Goal: Communication & Community: Ask a question

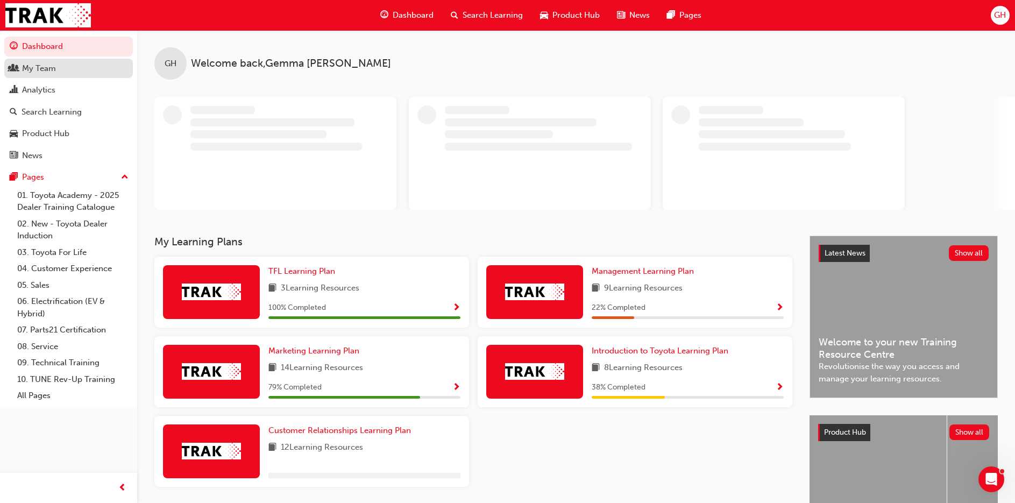
click at [55, 68] on div "My Team" at bounding box center [39, 68] width 34 height 12
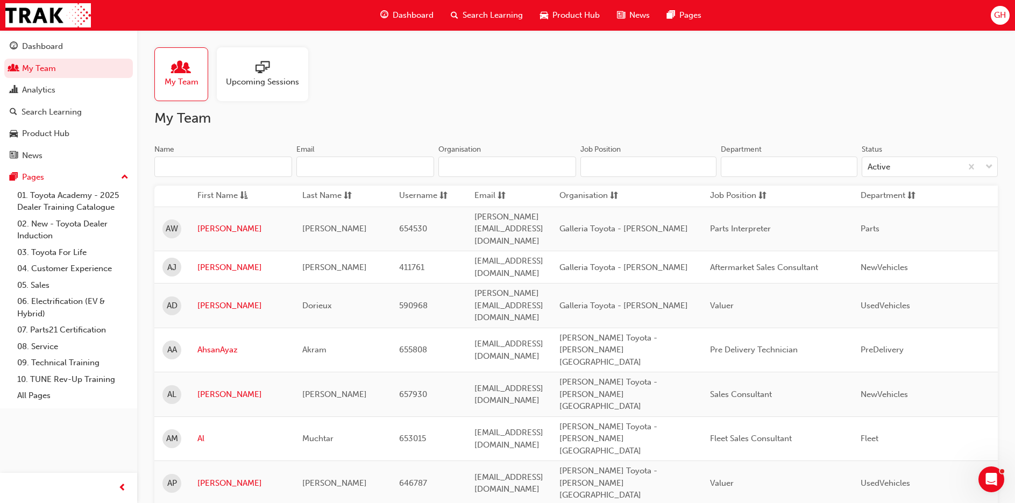
click at [242, 82] on span "Upcoming Sessions" at bounding box center [262, 82] width 73 height 12
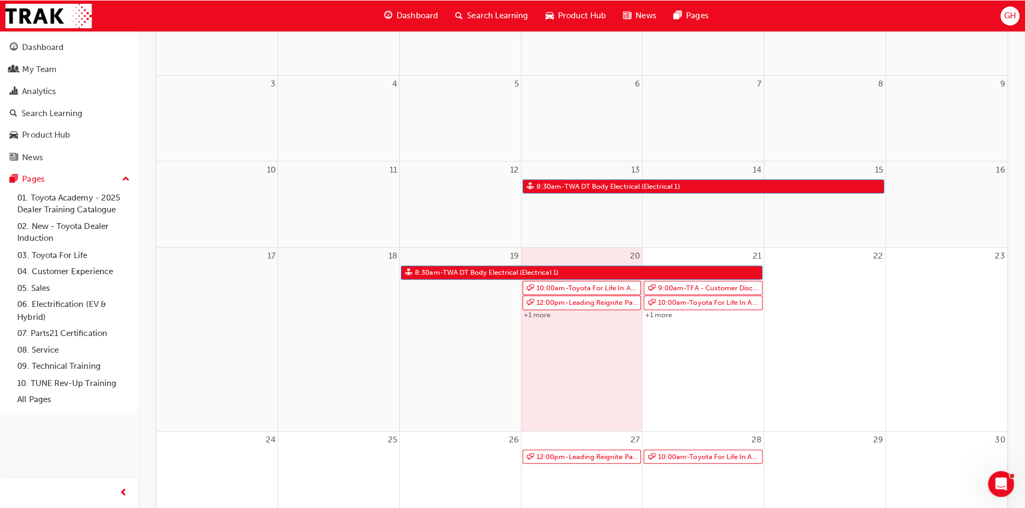
scroll to position [215, 0]
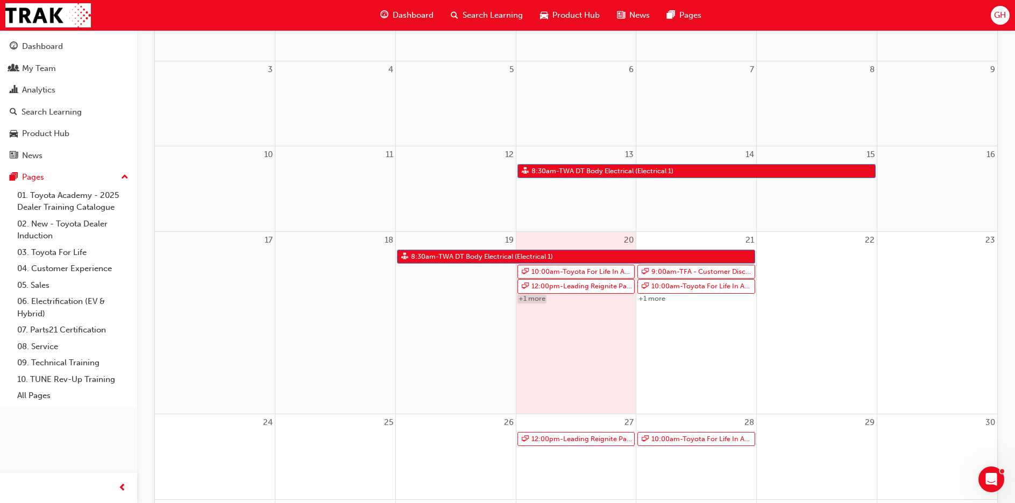
click at [523, 299] on link "+1 more" at bounding box center [531, 298] width 29 height 9
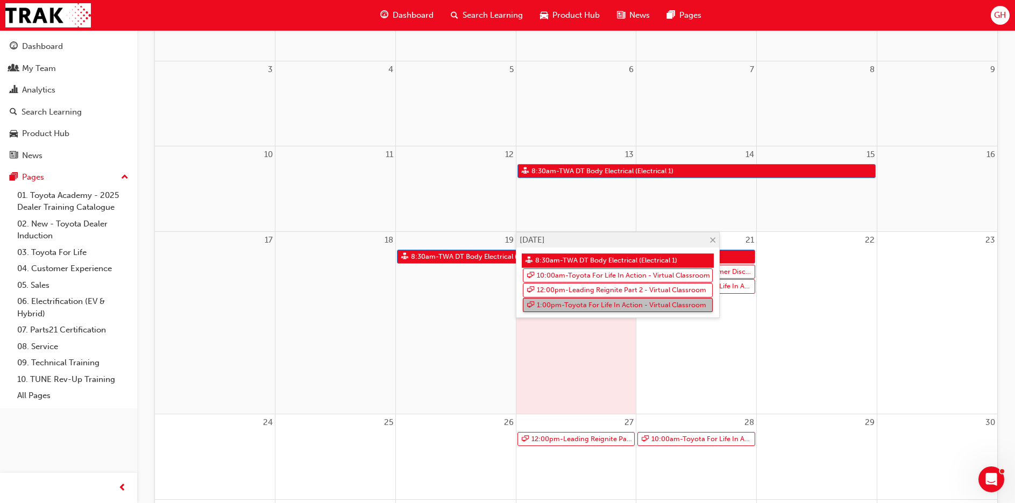
click at [544, 307] on link "1:00pm - Toyota For Life In Action - Virtual Classroom" at bounding box center [618, 305] width 190 height 15
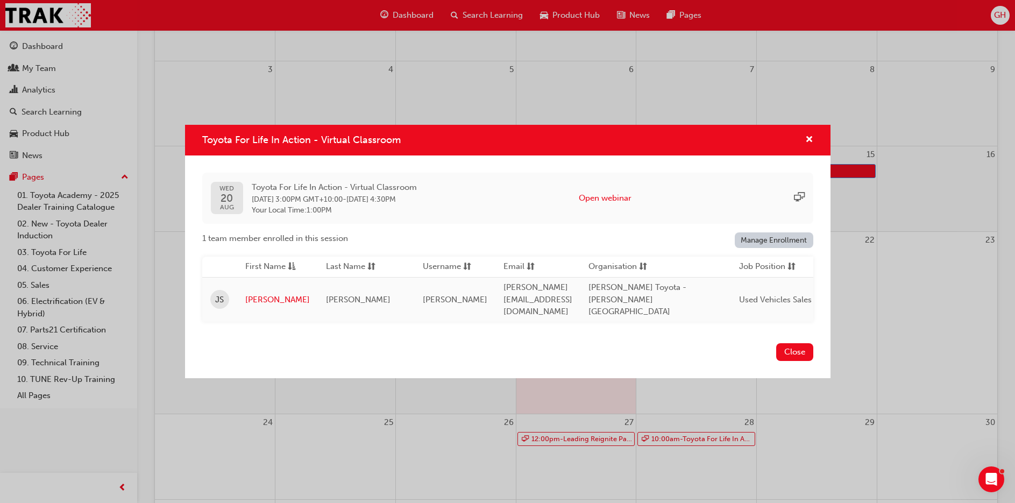
click at [802, 145] on div "Toyota For Life In Action - Virtual Classroom" at bounding box center [804, 139] width 17 height 13
click at [808, 143] on span "cross-icon" at bounding box center [809, 141] width 8 height 10
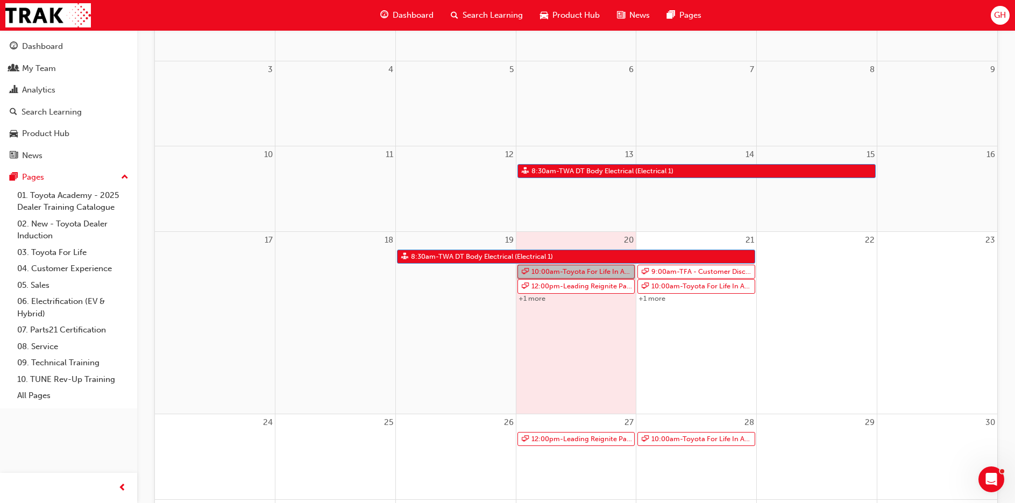
click at [547, 273] on link "10:00am - Toyota For Life In Action - Virtual Classroom" at bounding box center [576, 272] width 118 height 15
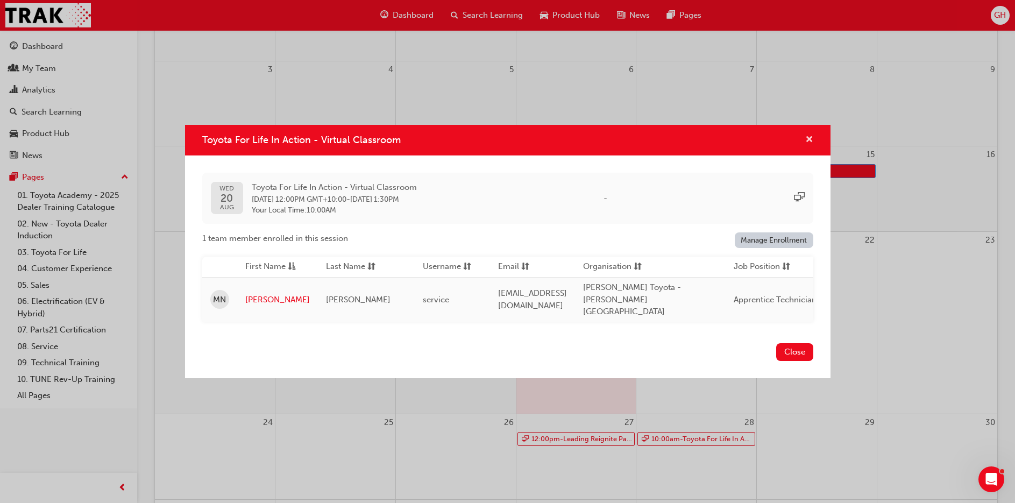
click at [812, 142] on span "cross-icon" at bounding box center [809, 141] width 8 height 10
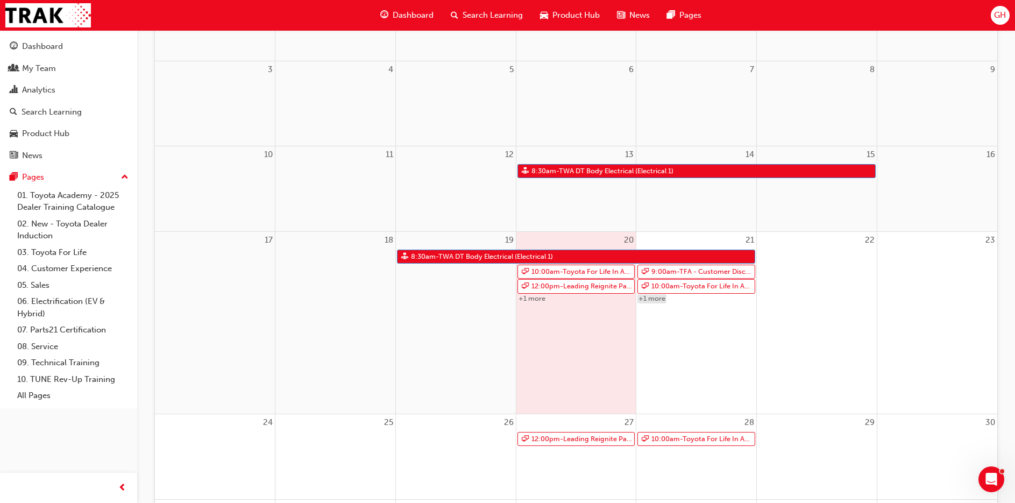
click at [663, 297] on link "+1 more" at bounding box center [651, 298] width 29 height 9
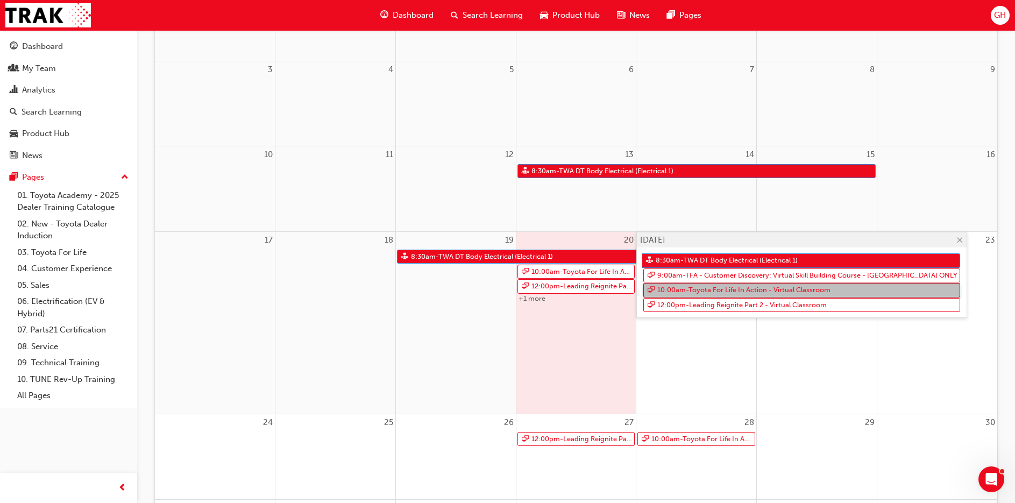
click at [697, 288] on link "10:00am - Toyota For Life In Action - Virtual Classroom" at bounding box center [801, 290] width 317 height 15
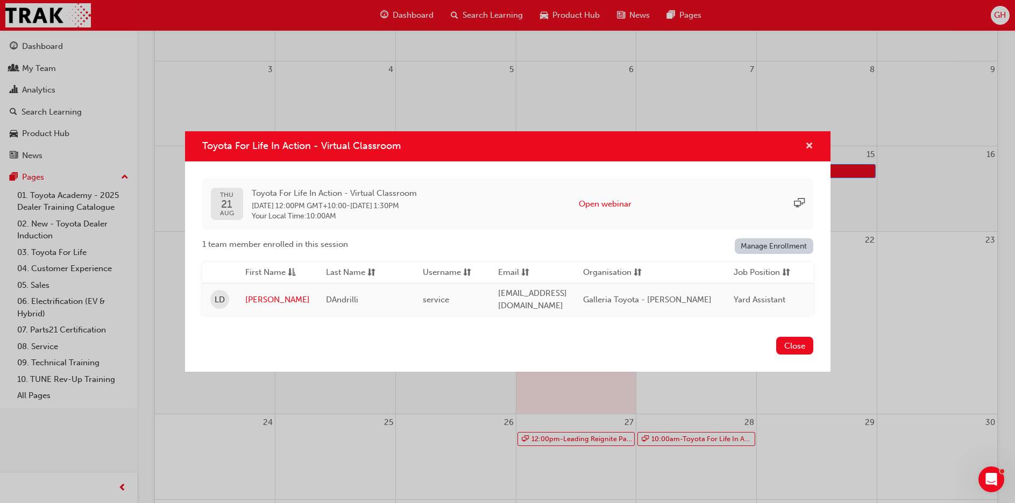
click at [811, 148] on span "cross-icon" at bounding box center [809, 147] width 8 height 10
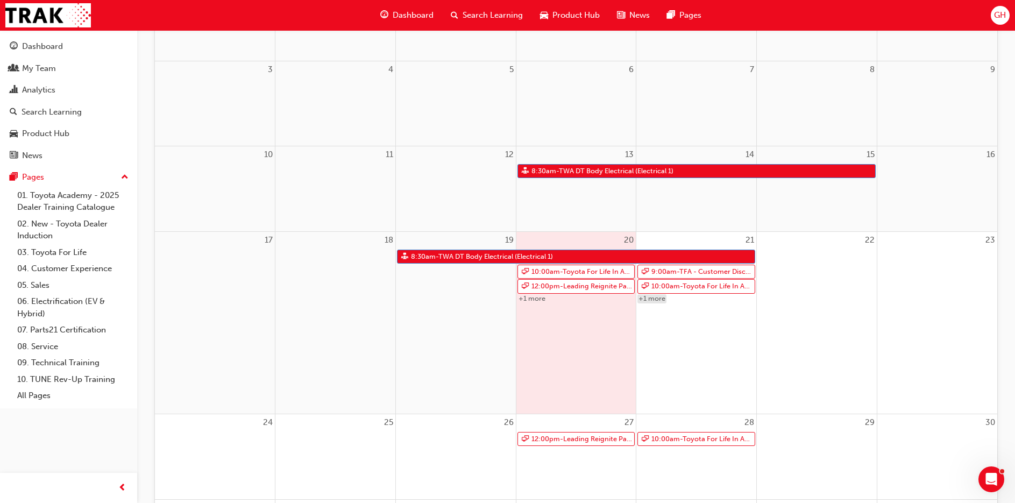
click at [661, 298] on link "+1 more" at bounding box center [651, 298] width 29 height 9
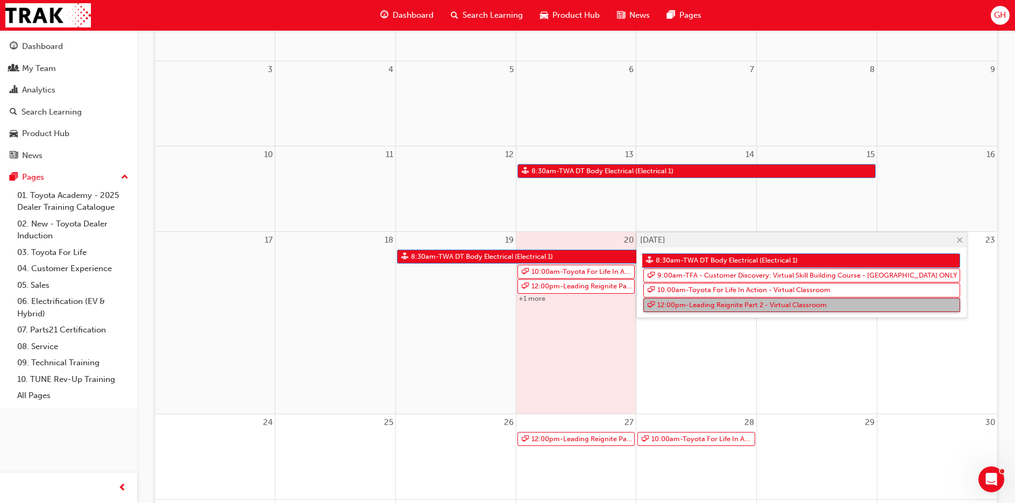
click at [681, 308] on link "12:00pm - Leading Reignite Part 2 - Virtual Classroom" at bounding box center [801, 305] width 317 height 15
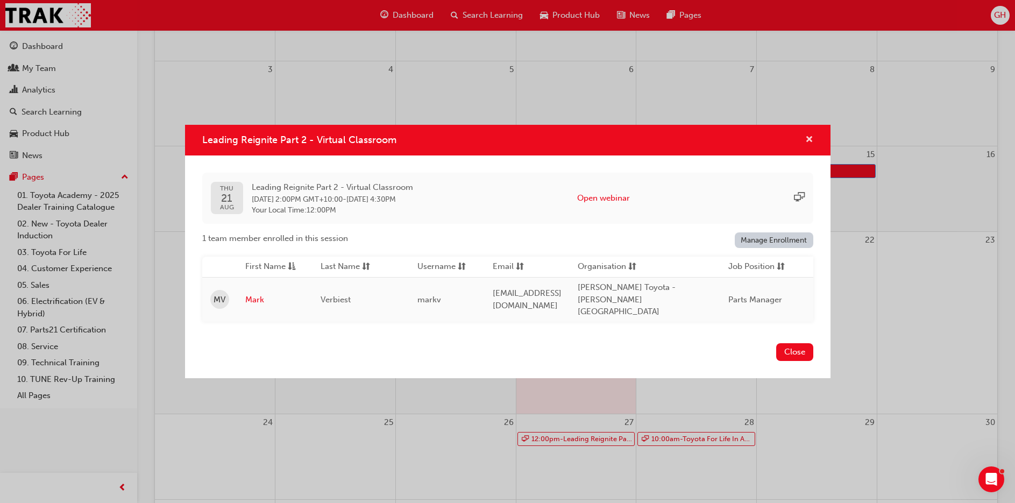
click at [807, 144] on span "cross-icon" at bounding box center [809, 141] width 8 height 10
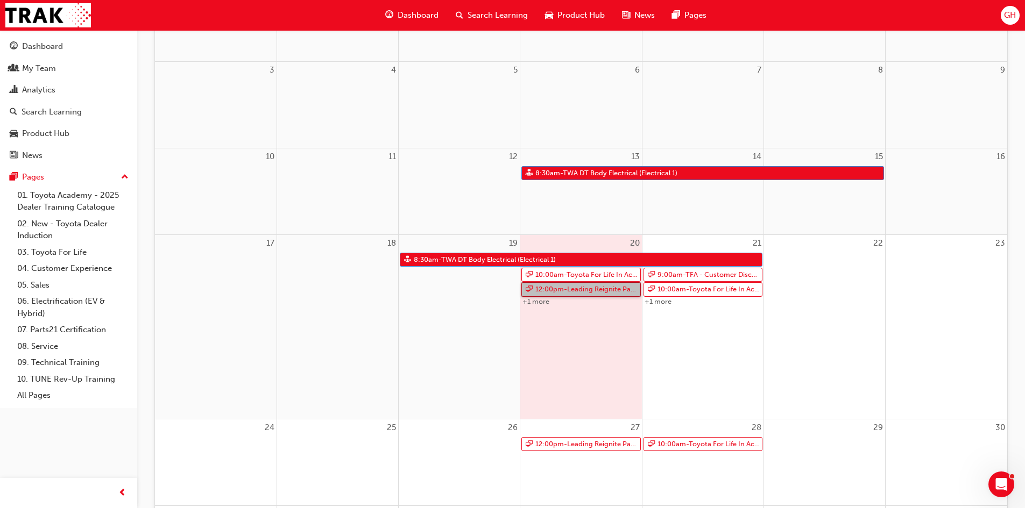
click at [556, 289] on link "12:00pm - Leading Reignite Part 2 - Virtual Classroom" at bounding box center [580, 289] width 119 height 15
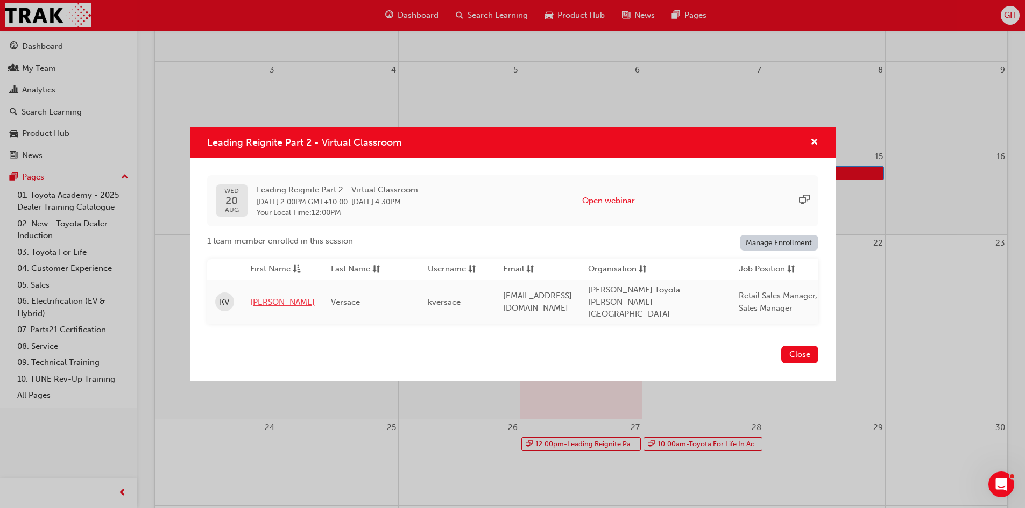
click at [265, 296] on link "[PERSON_NAME]" at bounding box center [282, 302] width 65 height 12
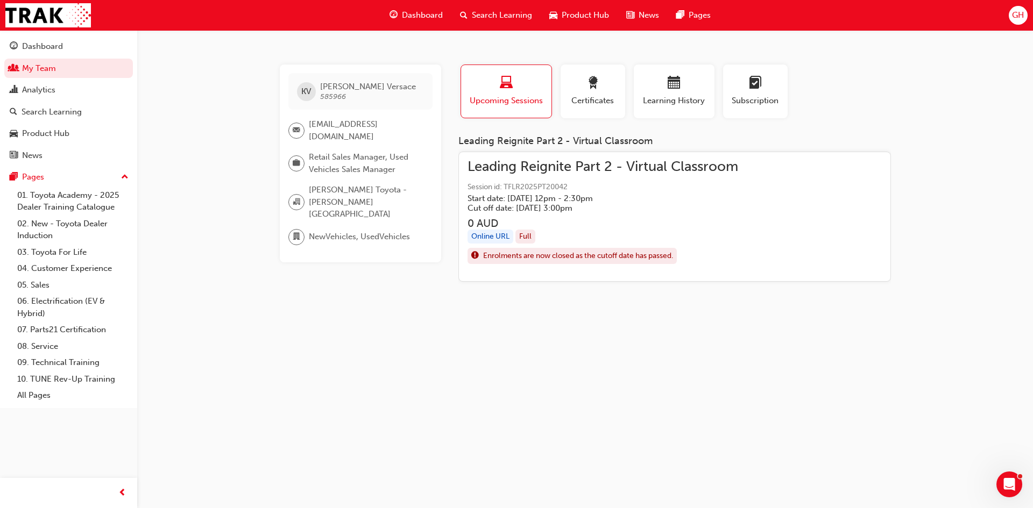
click at [501, 198] on h5 "Start date: Wed 20 Aug 2025 , 12pm - 2:30pm" at bounding box center [593, 199] width 253 height 10
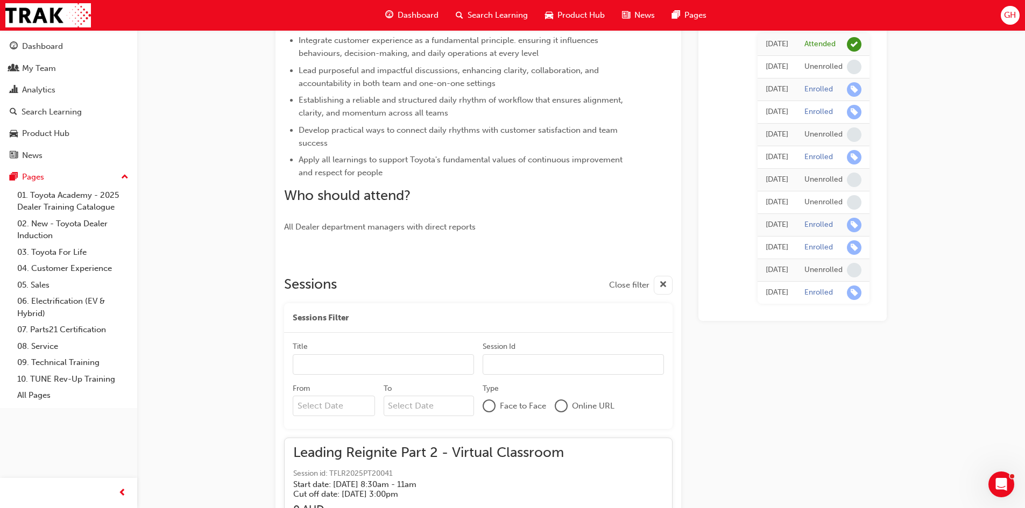
scroll to position [986, 0]
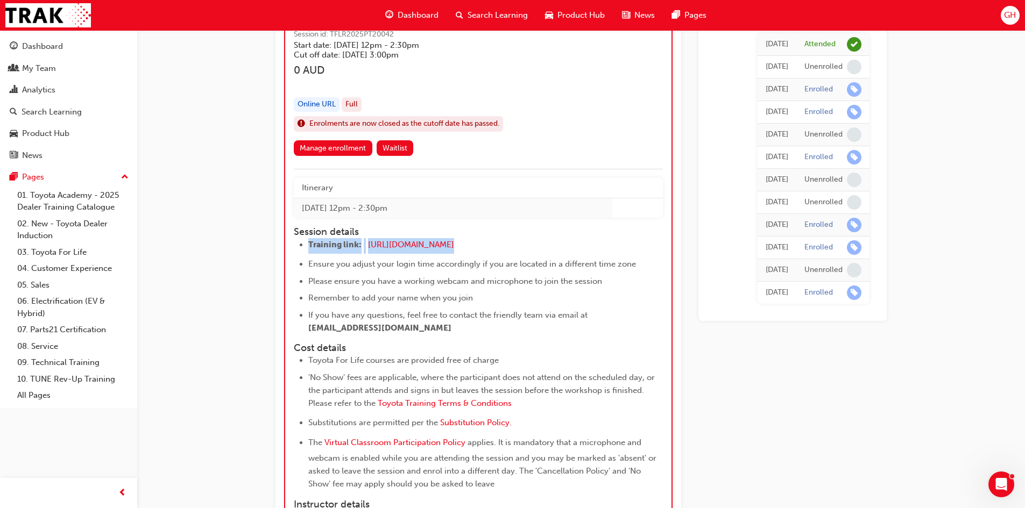
drag, startPoint x: 496, startPoint y: 244, endPoint x: 307, endPoint y: 242, distance: 189.3
click at [307, 242] on ul "Training link: https://zoom.us/j/5361740724 ​ Ensure you adjust your login time…" at bounding box center [469, 286] width 350 height 96
copy li "Training link: https://zoom.us/j/5361740724"
click at [440, 303] on li "Remember to add your name when you join" at bounding box center [475, 297] width 335 height 13
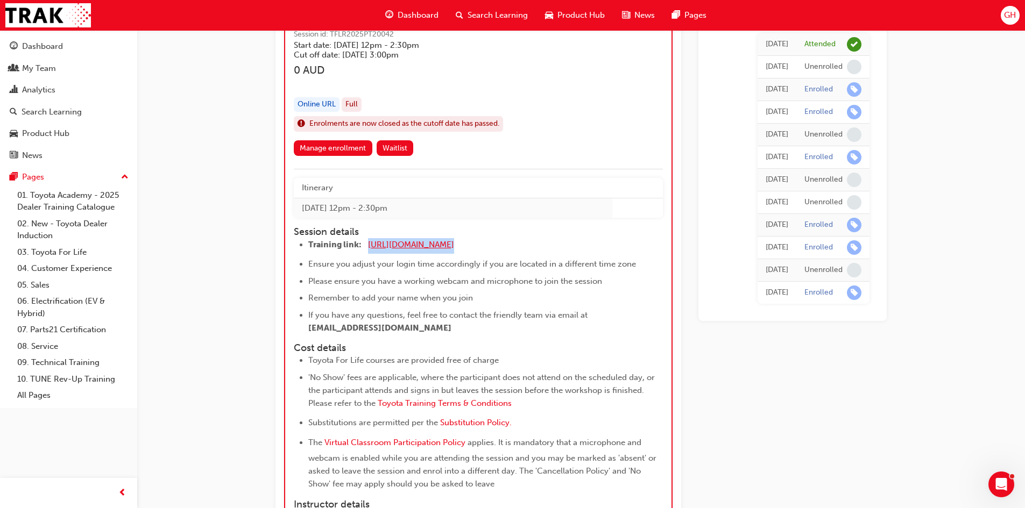
drag, startPoint x: 485, startPoint y: 250, endPoint x: 368, endPoint y: 243, distance: 116.9
click at [368, 243] on li "Training link: https://zoom.us/j/5361740724 ​" at bounding box center [475, 246] width 335 height 16
copy li "[URL][DOMAIN_NAME]"
click at [412, 244] on span "[URL][DOMAIN_NAME]" at bounding box center [411, 245] width 86 height 10
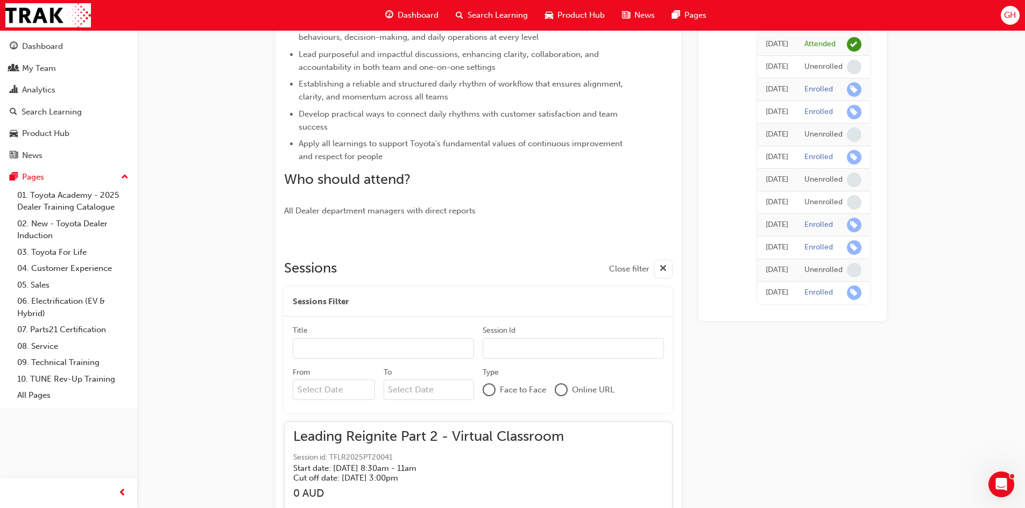
scroll to position [986, 0]
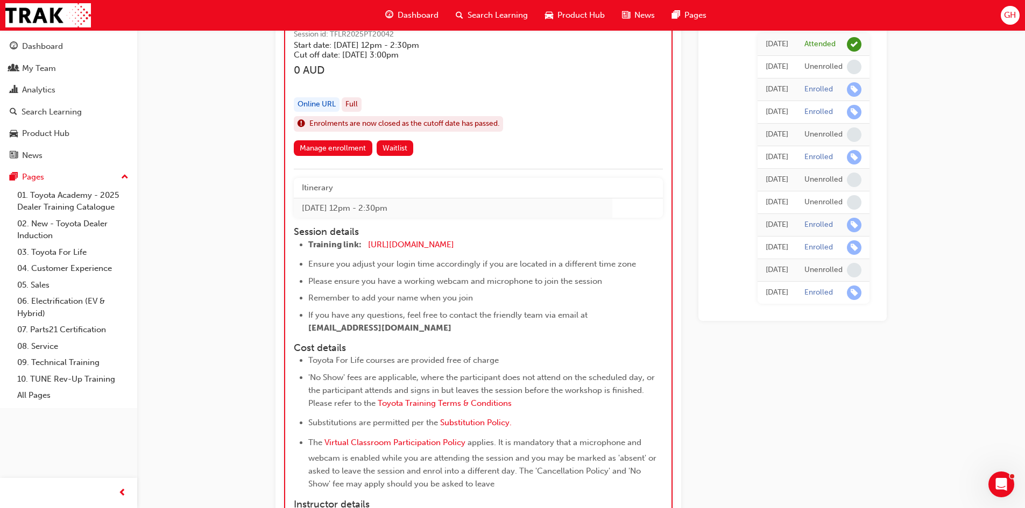
click at [450, 218] on td "[DATE] 12pm - 2:30pm" at bounding box center [453, 208] width 318 height 20
drag, startPoint x: 438, startPoint y: 214, endPoint x: 304, endPoint y: 209, distance: 134.5
click at [304, 209] on td "[DATE] 12pm - 2:30pm" at bounding box center [453, 208] width 318 height 20
copy td "[DATE] 12pm - 2:30pm"
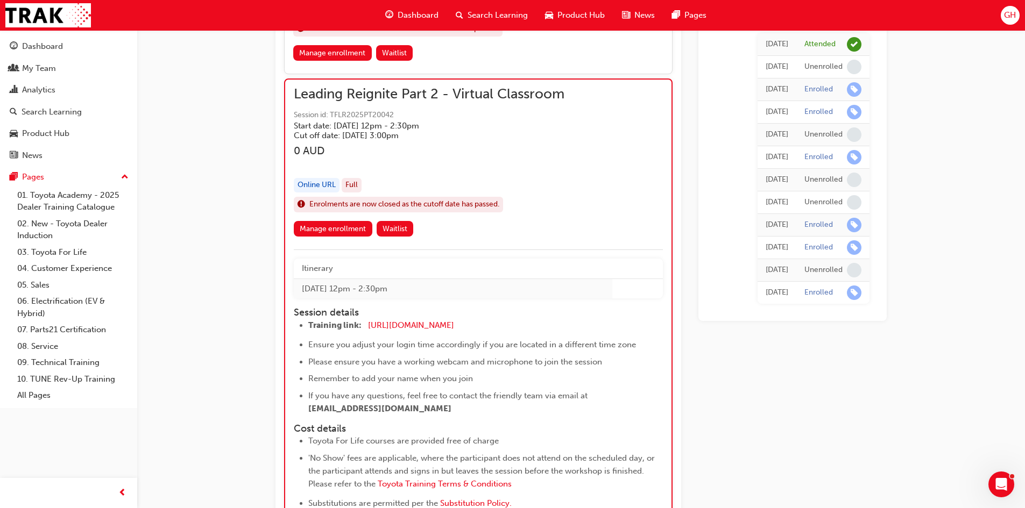
scroll to position [892, 0]
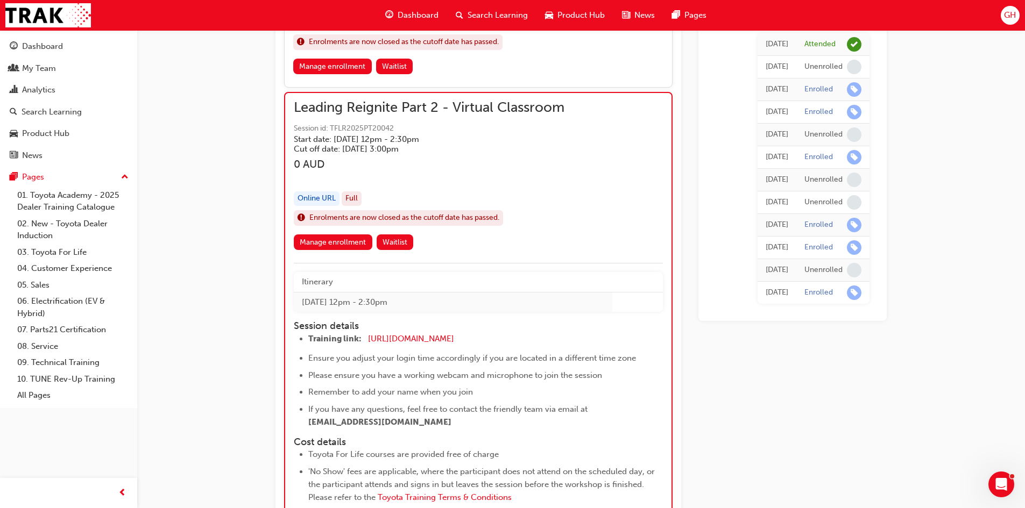
drag, startPoint x: 567, startPoint y: 111, endPoint x: 312, endPoint y: 105, distance: 255.0
click at [312, 105] on div "Leading Reignite Part 2 - Virtual Classroom Session id: TFLR2025PT20042 Start d…" at bounding box center [478, 168] width 369 height 133
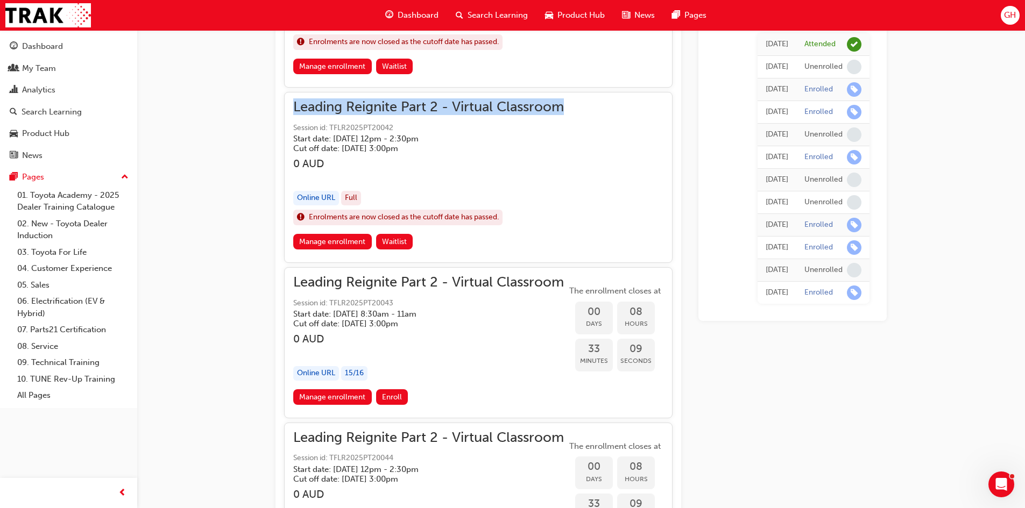
drag, startPoint x: 292, startPoint y: 100, endPoint x: 570, endPoint y: 106, distance: 278.1
click at [570, 106] on div "Leading Reignite Part 2 - Virtual Classroom Session id: TFLR2025PT20042 Start d…" at bounding box center [478, 177] width 388 height 171
copy span "Leading Reignite Part 2 - Virtual Classroom"
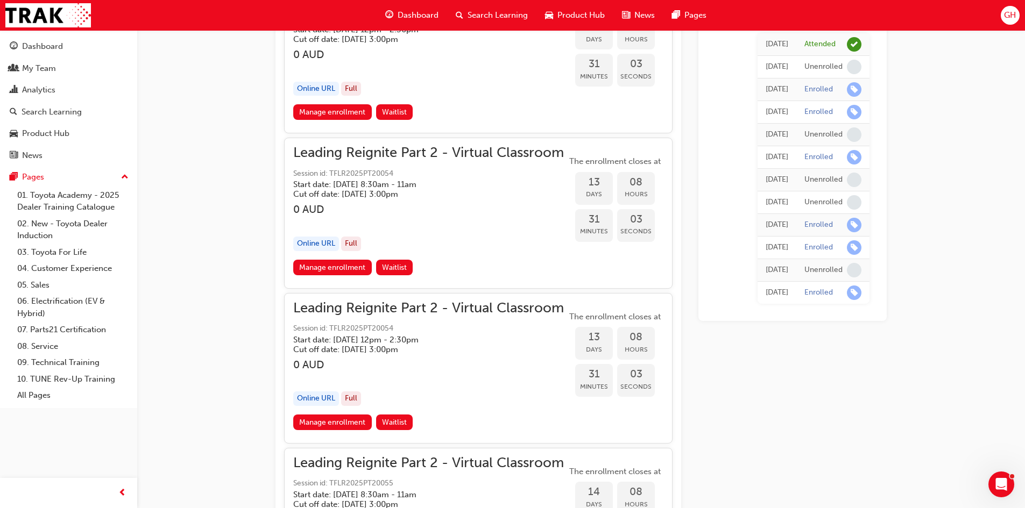
scroll to position [2438, 0]
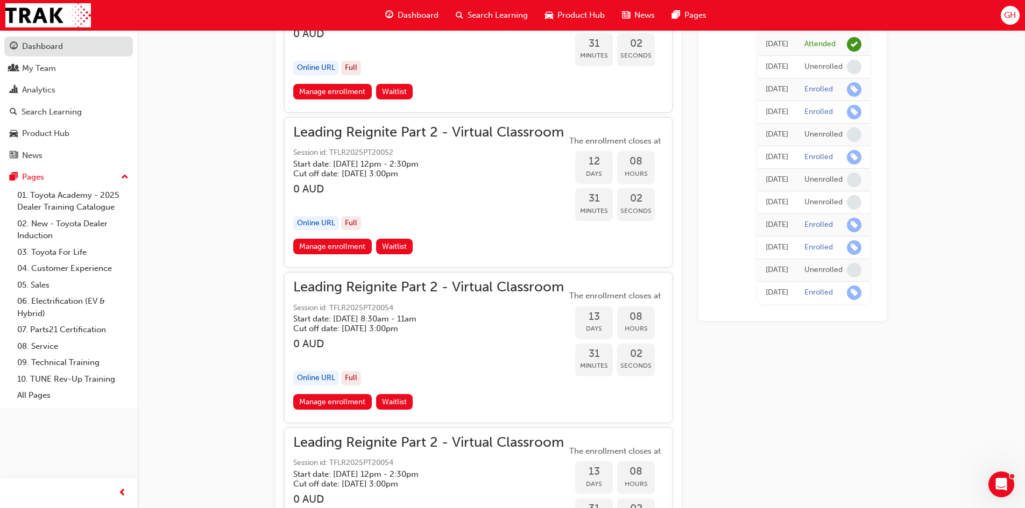
click at [40, 42] on div "Dashboard" at bounding box center [42, 46] width 41 height 12
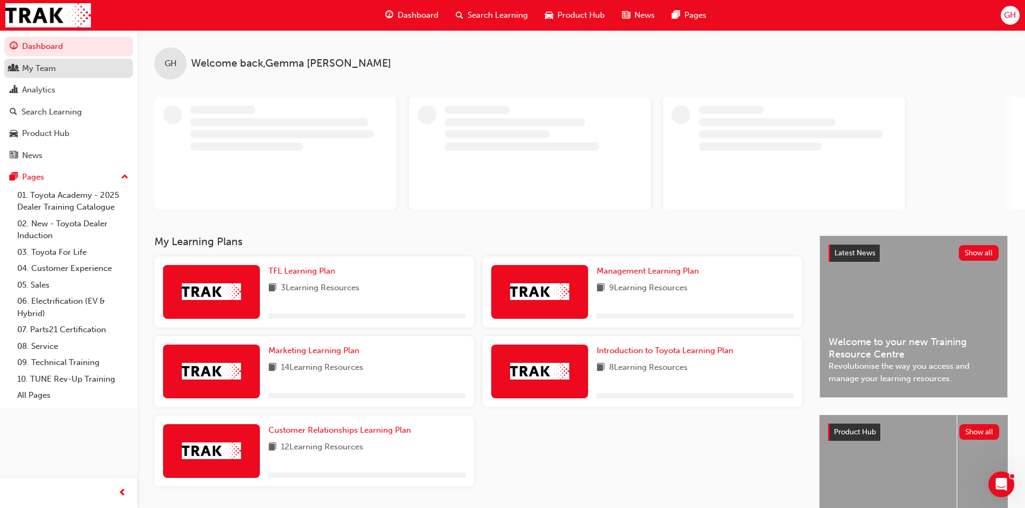
click at [60, 67] on div "My Team" at bounding box center [69, 68] width 118 height 13
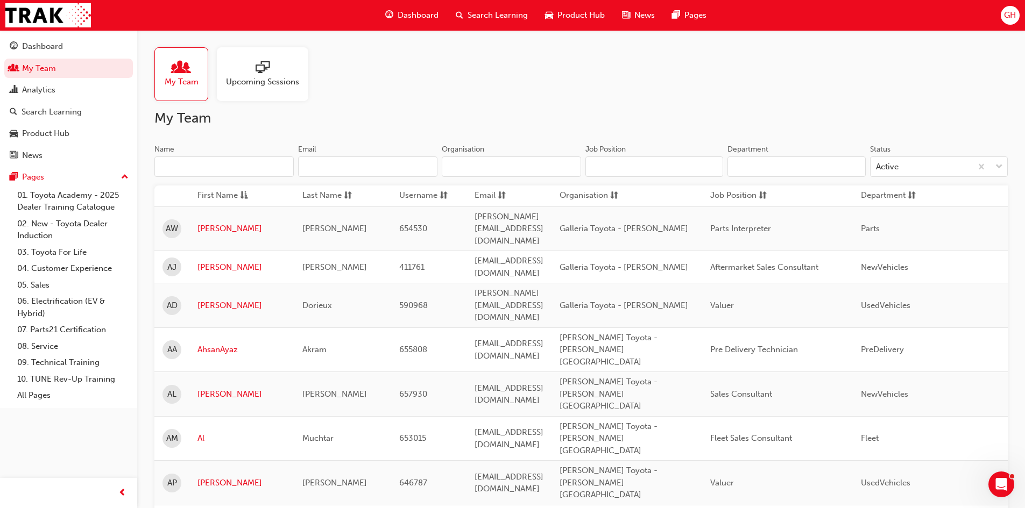
click at [184, 162] on input "Name" at bounding box center [223, 167] width 139 height 20
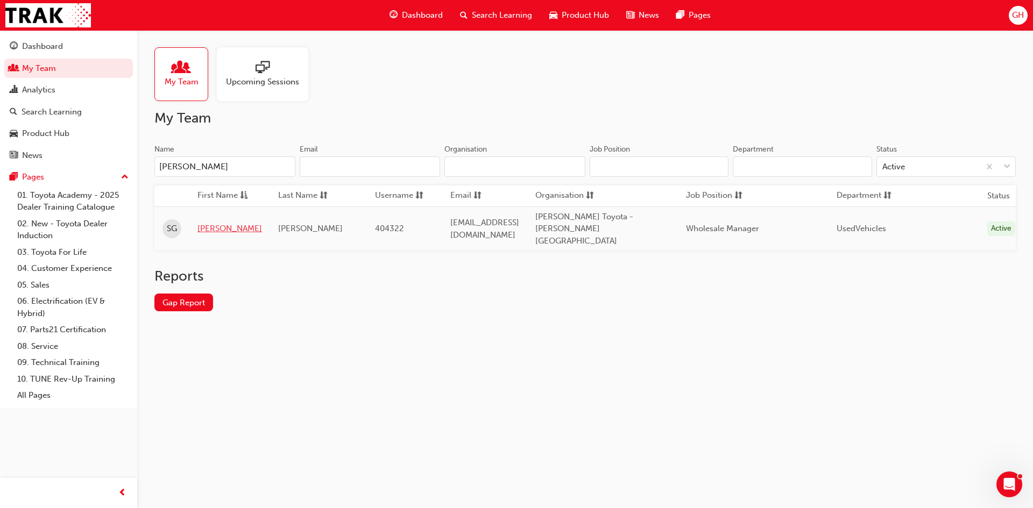
type input "[PERSON_NAME]"
click at [207, 224] on link "[PERSON_NAME]" at bounding box center [229, 229] width 65 height 12
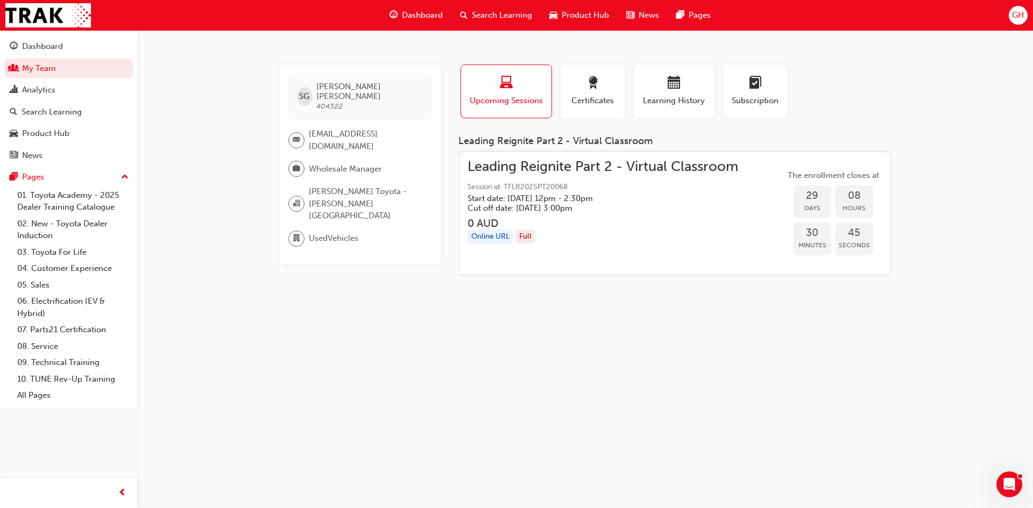
click at [515, 197] on h5 "Start date: [DATE] 12pm - 2:30pm" at bounding box center [593, 199] width 253 height 10
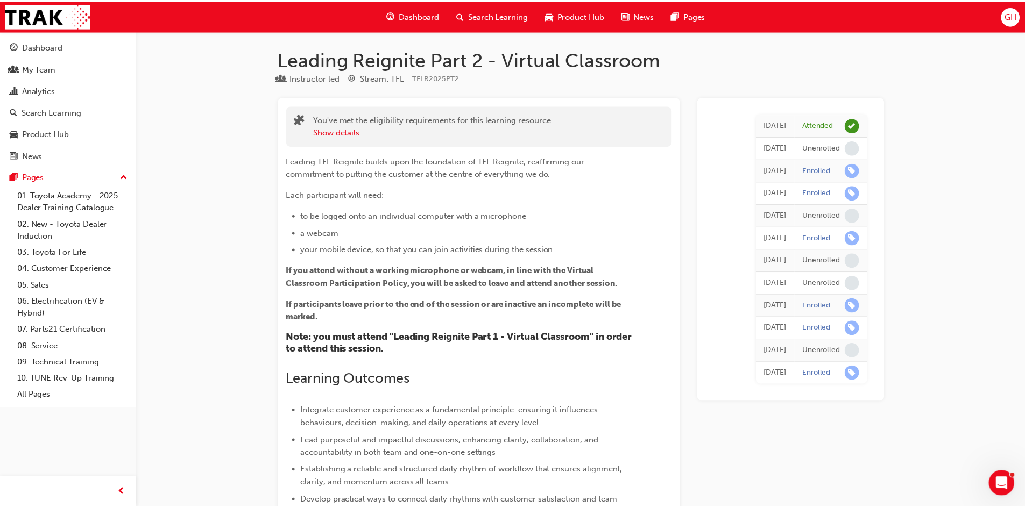
scroll to position [808, 0]
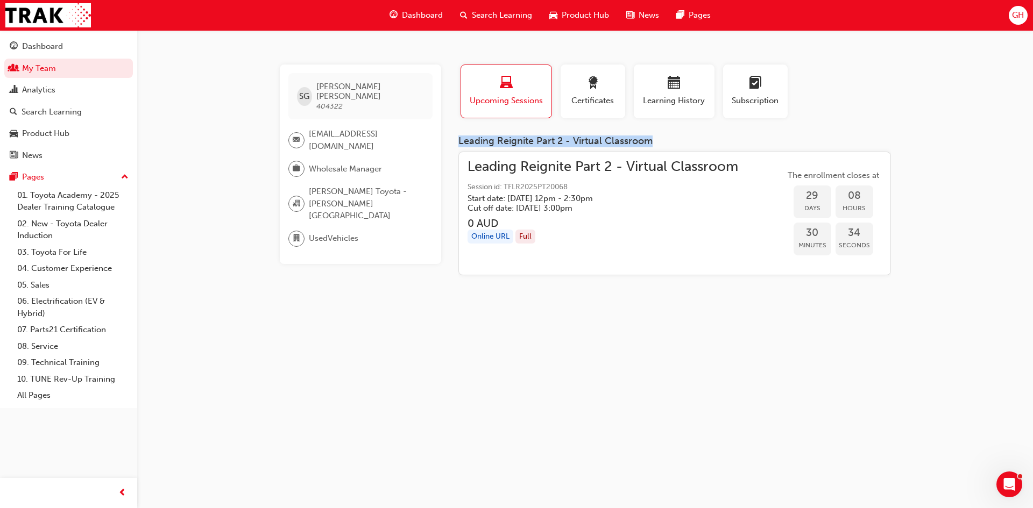
drag, startPoint x: 655, startPoint y: 140, endPoint x: 460, endPoint y: 139, distance: 194.2
click at [460, 139] on div "Leading Reignite Part 2 - Virtual Classroom" at bounding box center [674, 142] width 432 height 12
copy div "Leading Reignite Part 2 - Virtual Classroom"
drag, startPoint x: 465, startPoint y: 166, endPoint x: 613, endPoint y: 208, distance: 153.7
click at [613, 208] on div "Leading Reignite Part 2 - Virtual Classroom Session id: TFLR2025PT20068 Start d…" at bounding box center [674, 214] width 432 height 124
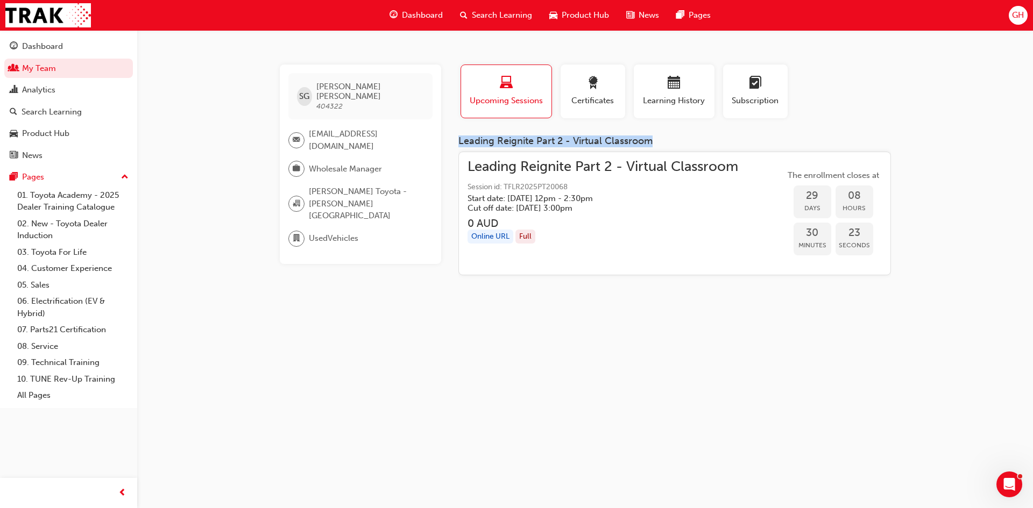
copy div "Leading Reignite Part 2 - Virtual Classroom Session id: TFLR2025PT20068 Start d…"
click at [544, 194] on h5 "Start date: [DATE] 12pm - 2:30pm" at bounding box center [593, 199] width 253 height 10
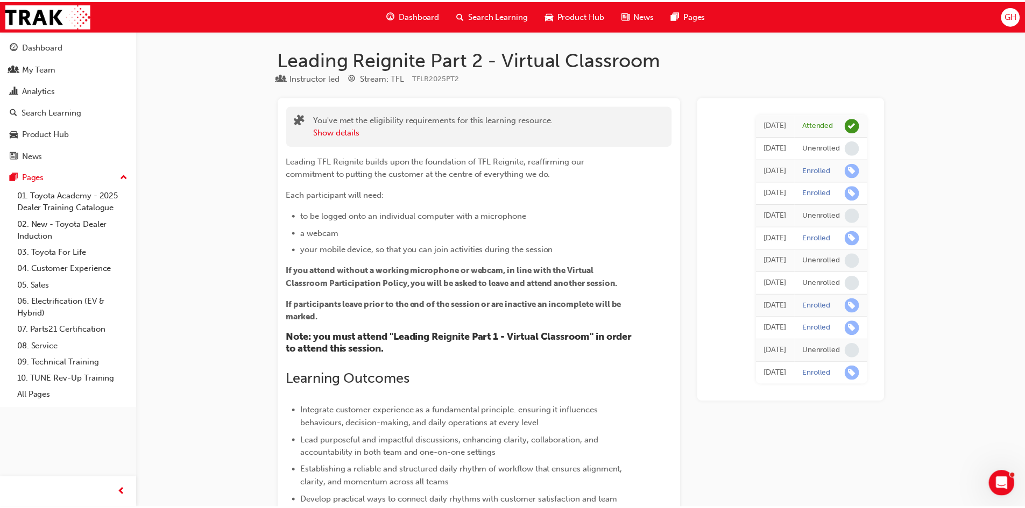
scroll to position [808, 0]
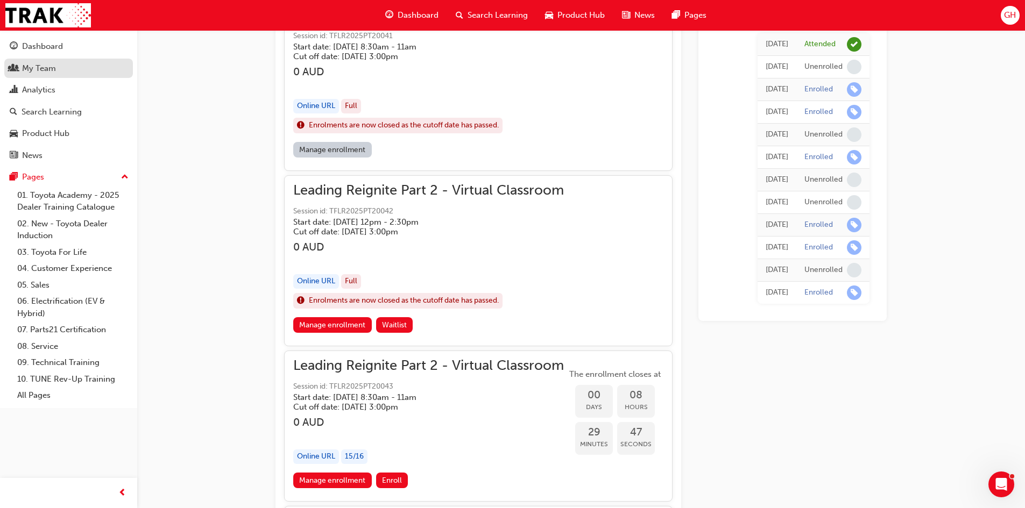
click at [35, 68] on div "My Team" at bounding box center [39, 68] width 34 height 12
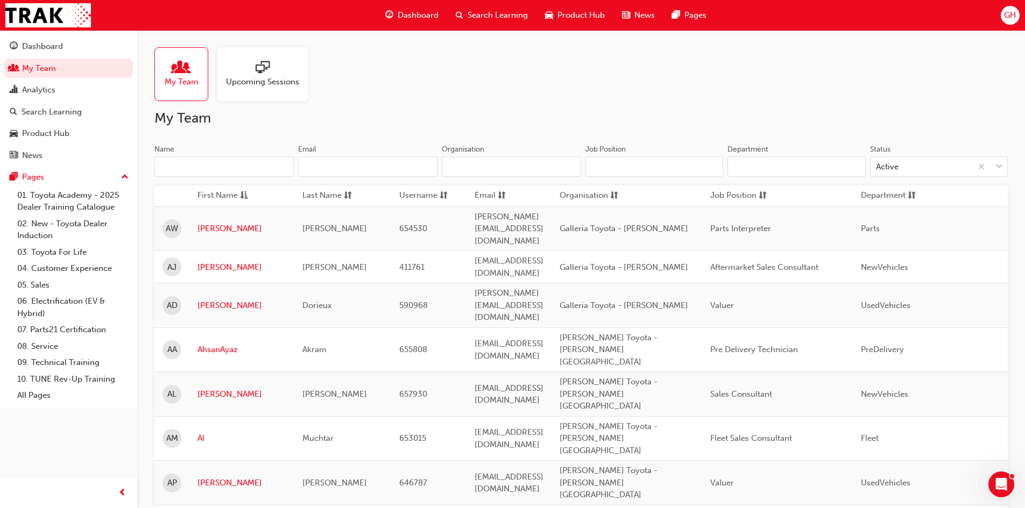
click at [161, 165] on input "Name" at bounding box center [223, 167] width 139 height 20
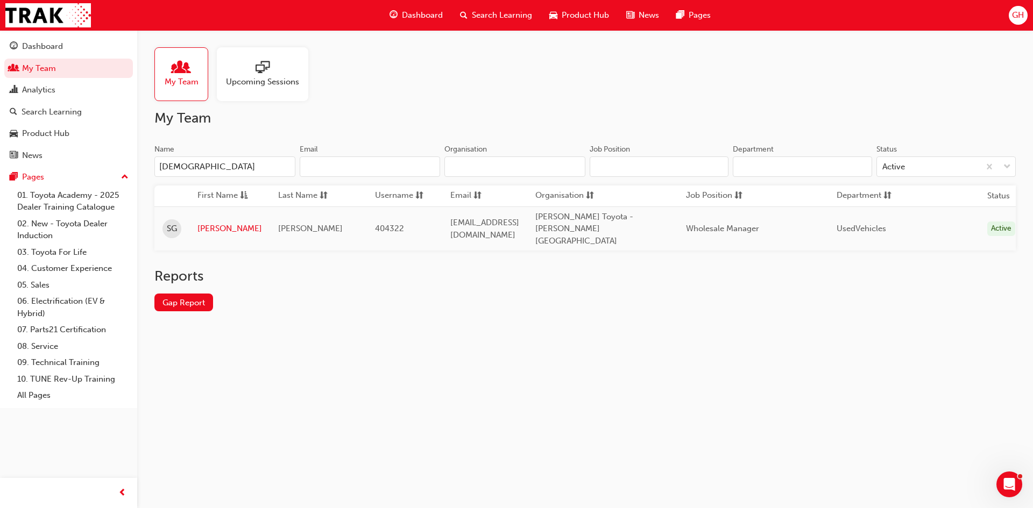
type input "[PERSON_NAME]"
click at [212, 223] on link "[PERSON_NAME]" at bounding box center [229, 229] width 65 height 12
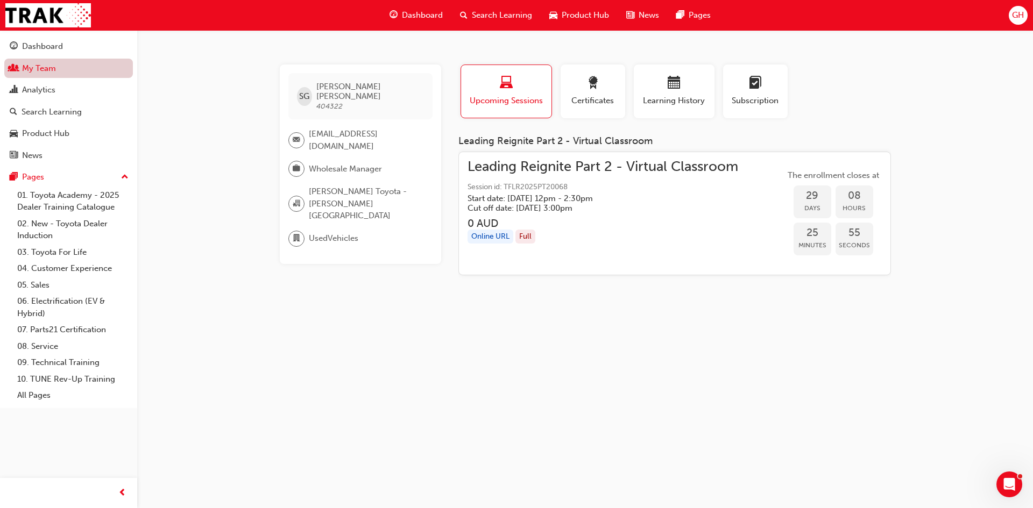
click at [67, 66] on link "My Team" at bounding box center [68, 69] width 129 height 20
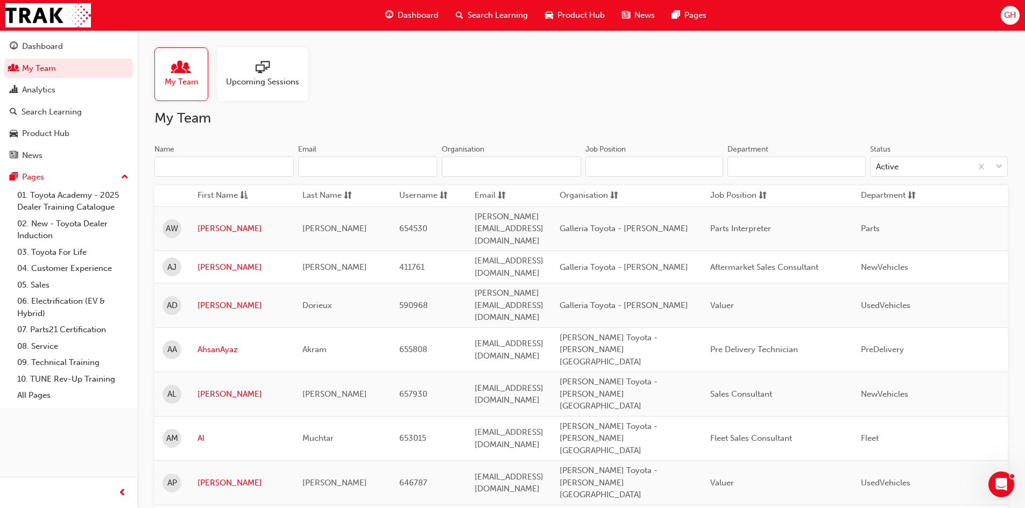
click at [161, 168] on input "Name" at bounding box center [223, 167] width 139 height 20
type input "ver"
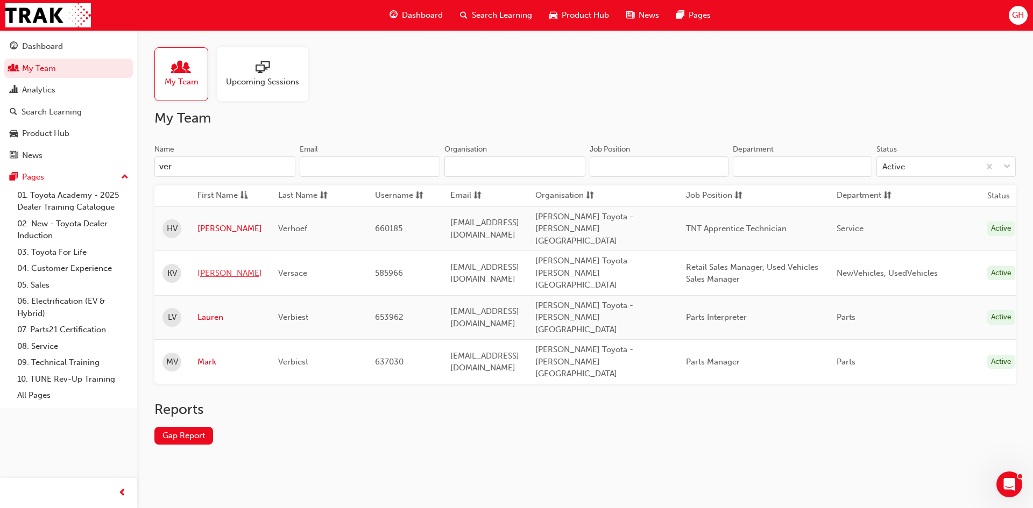
click at [219, 267] on link "[PERSON_NAME]" at bounding box center [229, 273] width 65 height 12
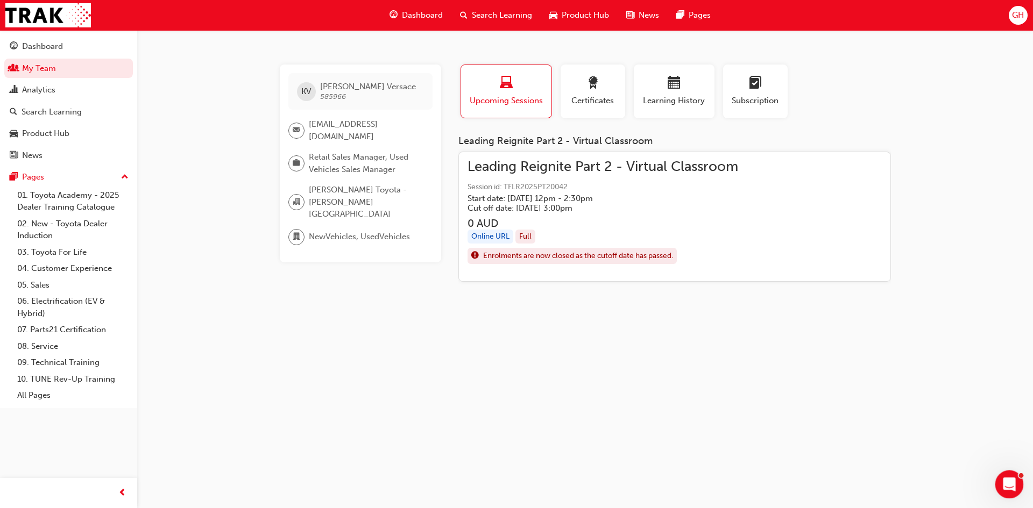
click at [1013, 476] on div "Open Intercom Messenger" at bounding box center [1007, 482] width 35 height 35
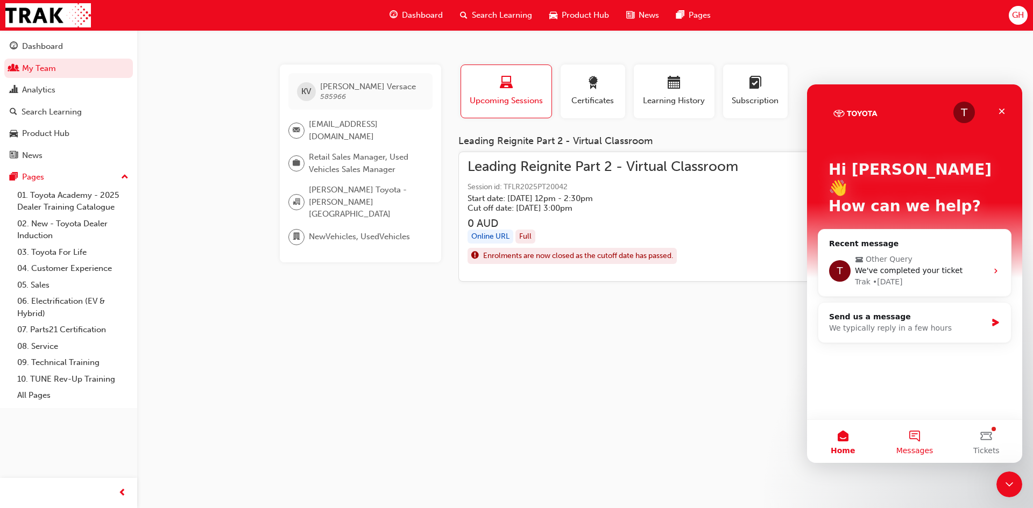
click at [920, 440] on button "Messages" at bounding box center [914, 441] width 72 height 43
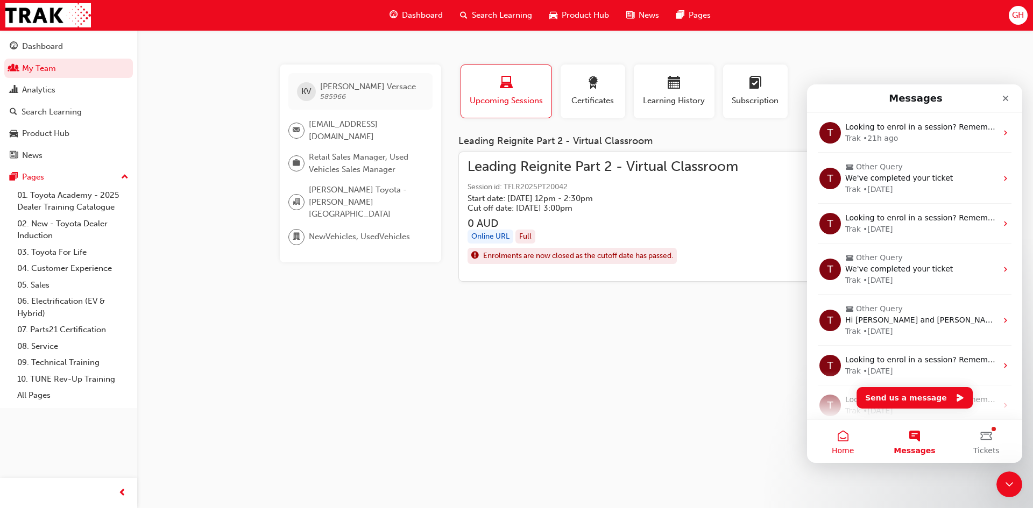
click at [843, 443] on button "Home" at bounding box center [843, 441] width 72 height 43
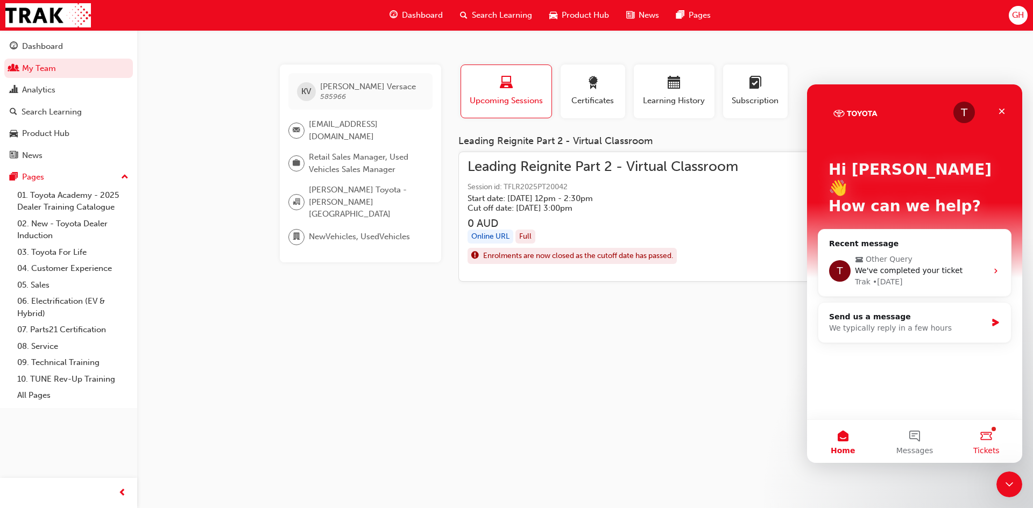
click at [994, 443] on button "Tickets" at bounding box center [986, 441] width 72 height 43
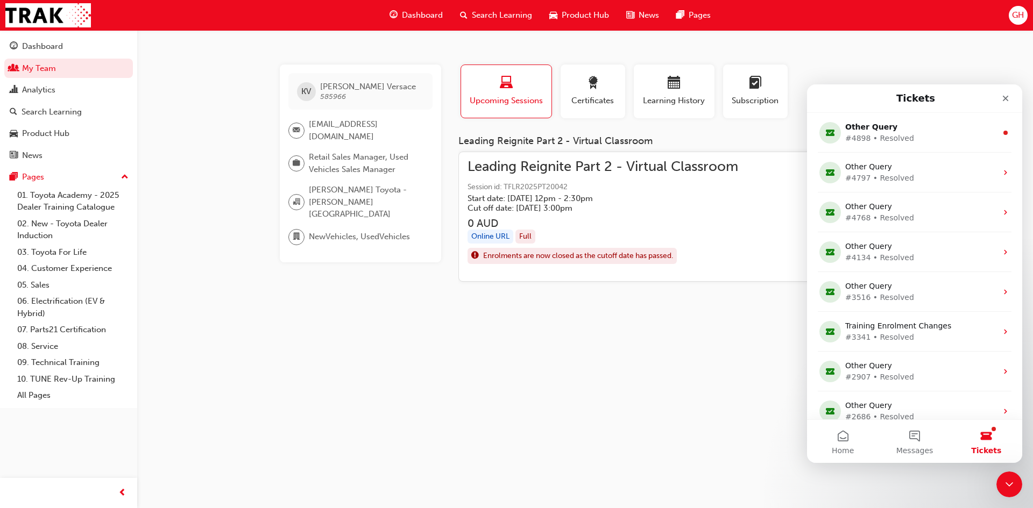
click at [931, 97] on h1 "Tickets" at bounding box center [915, 98] width 43 height 18
click at [1005, 97] on icon "Close" at bounding box center [1005, 98] width 9 height 9
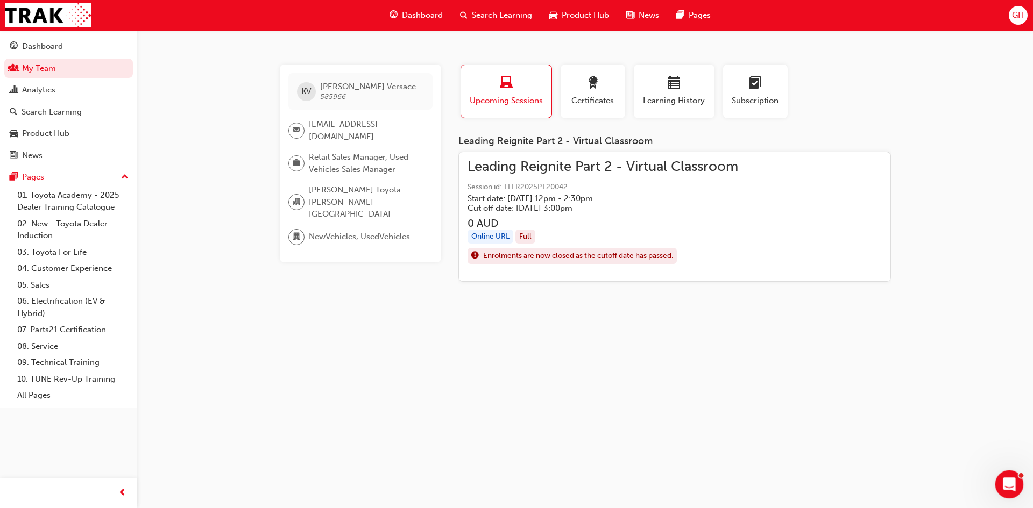
click at [1004, 481] on icon "Open Intercom Messenger" at bounding box center [1008, 483] width 18 height 18
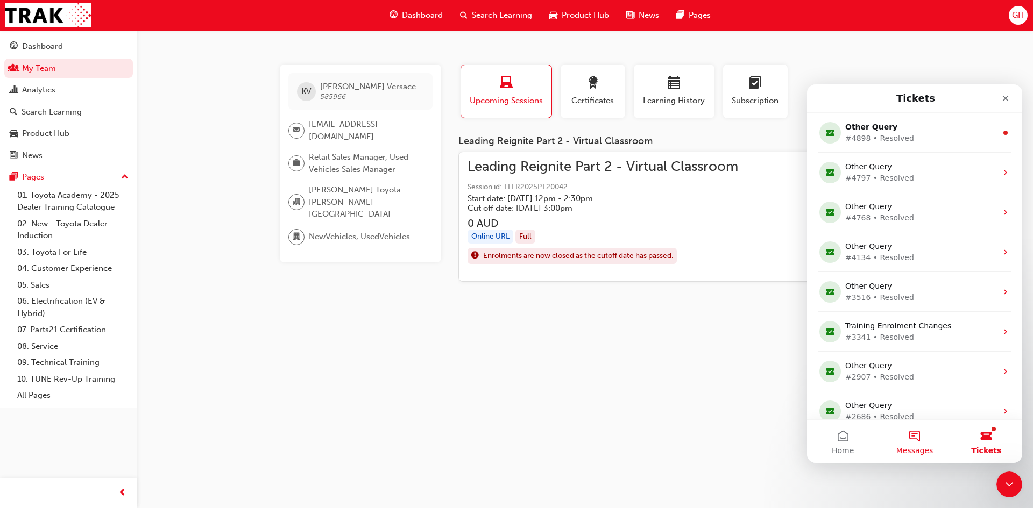
click at [919, 451] on span "Messages" at bounding box center [914, 451] width 37 height 8
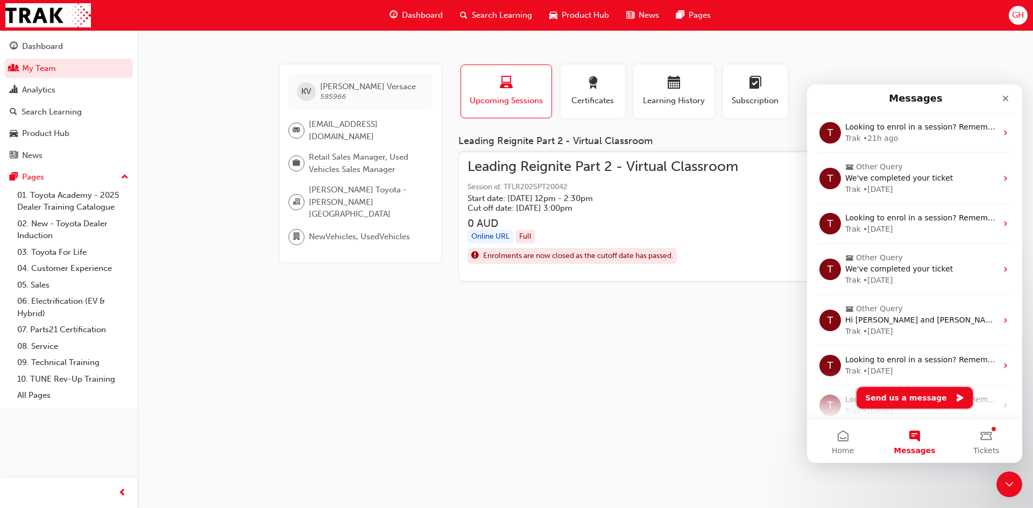
click at [907, 404] on button "Send us a message" at bounding box center [914, 398] width 116 height 22
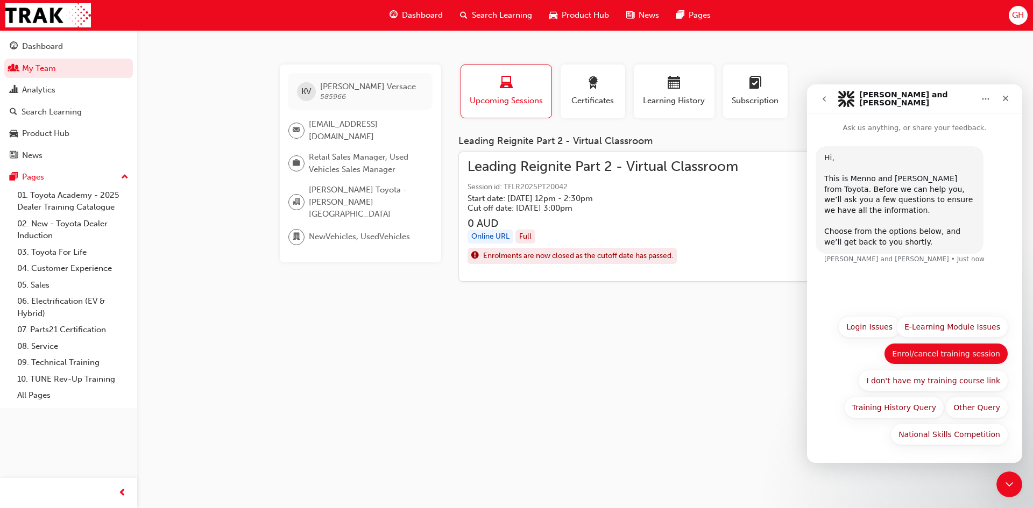
click at [949, 357] on button "Enrol/cancel training session" at bounding box center [946, 354] width 124 height 22
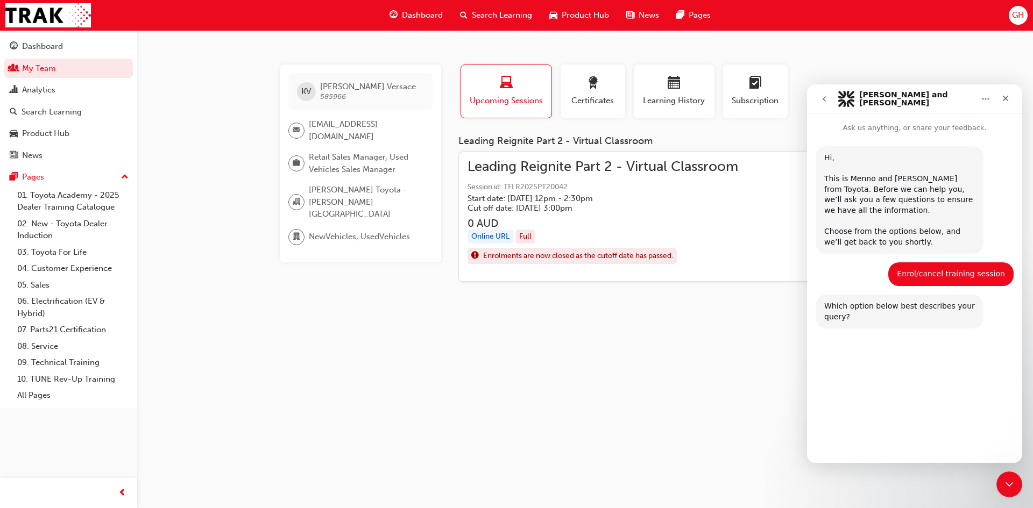
scroll to position [5, 0]
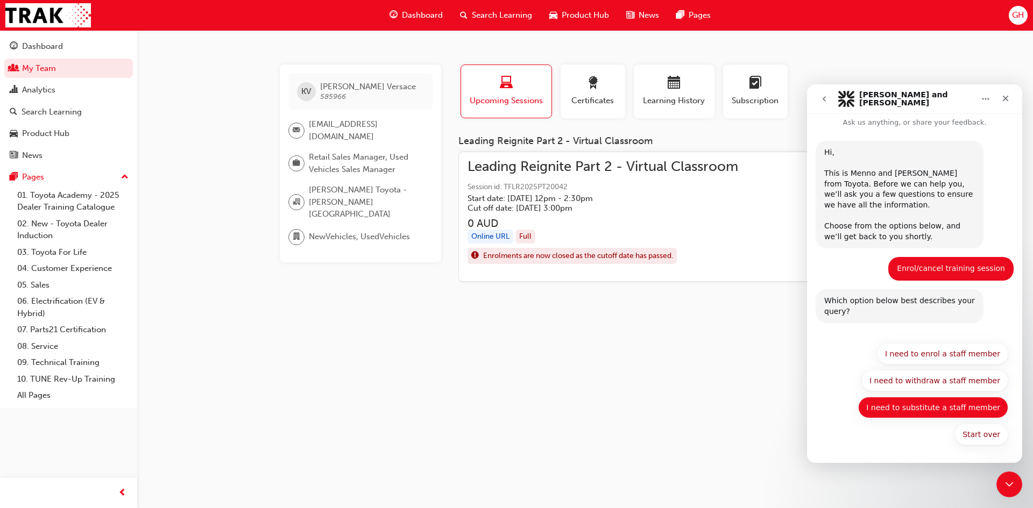
click at [945, 408] on button "I need to substitute a staff member" at bounding box center [933, 408] width 150 height 22
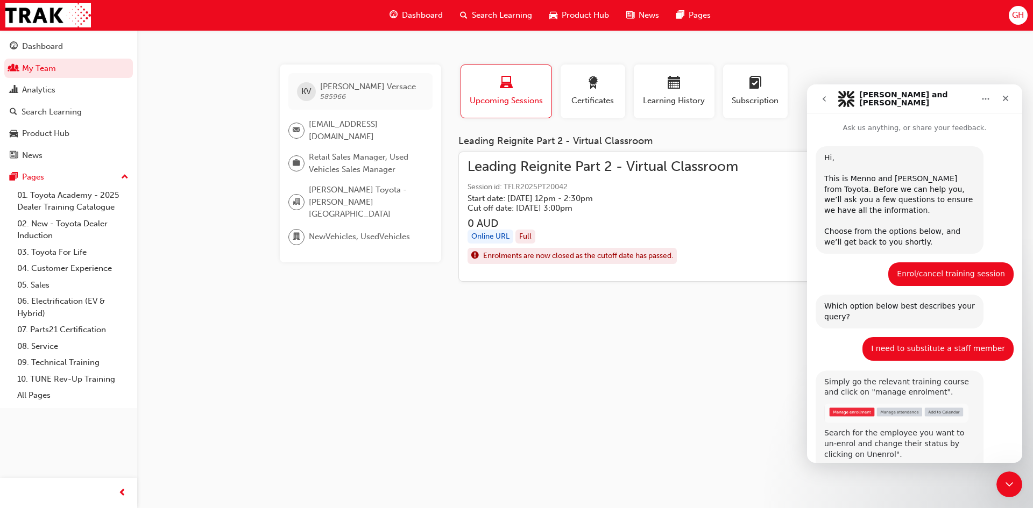
scroll to position [347, 0]
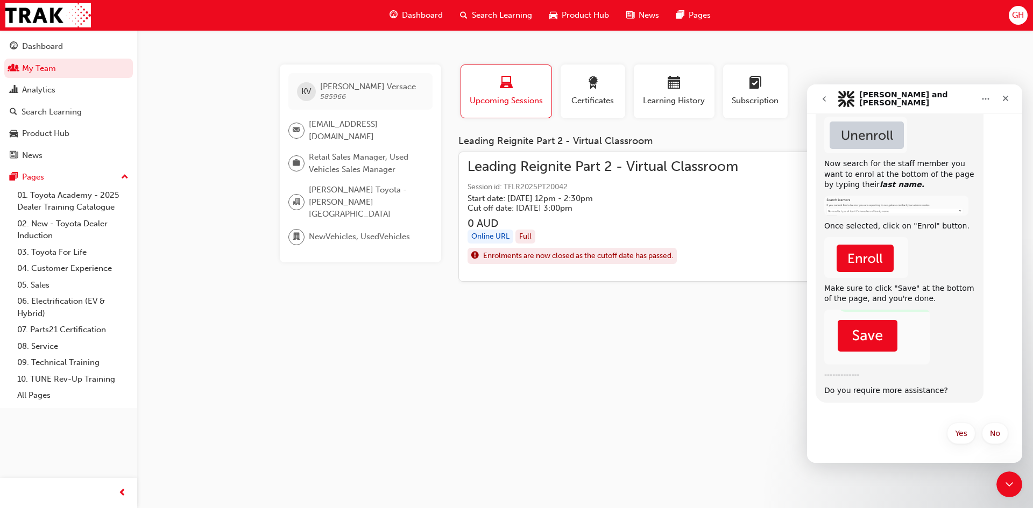
click at [820, 100] on icon "go back" at bounding box center [824, 99] width 9 height 9
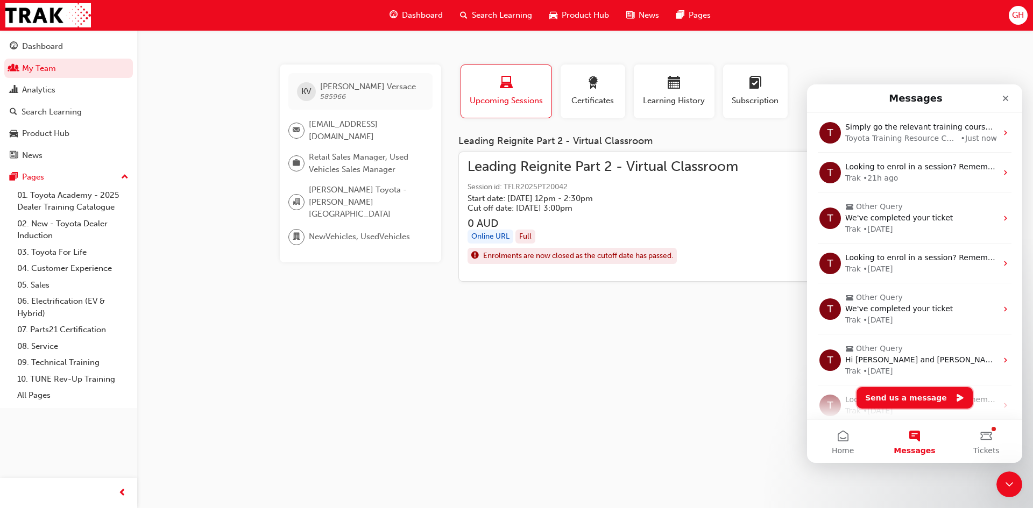
click at [908, 396] on button "Send us a message" at bounding box center [914, 398] width 116 height 22
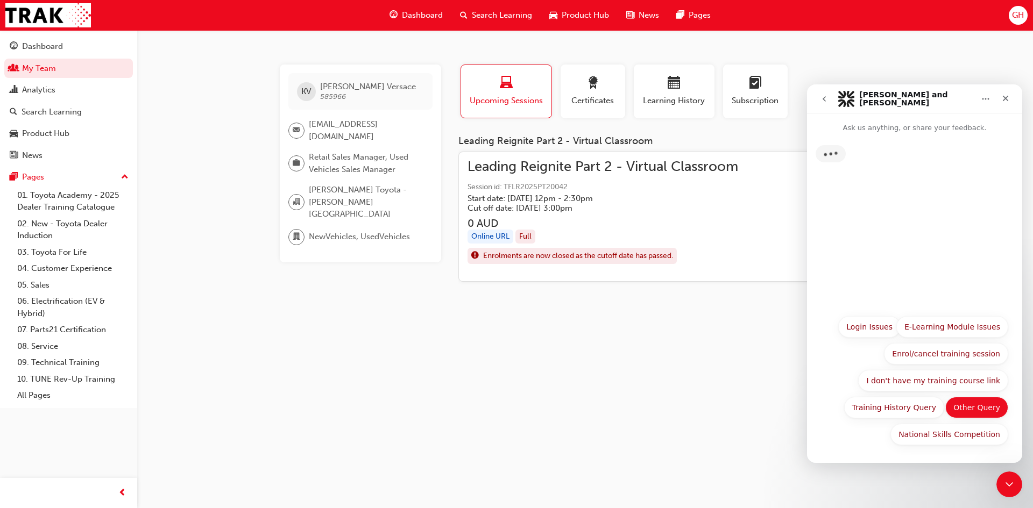
click at [977, 408] on button "Other Query" at bounding box center [976, 408] width 63 height 22
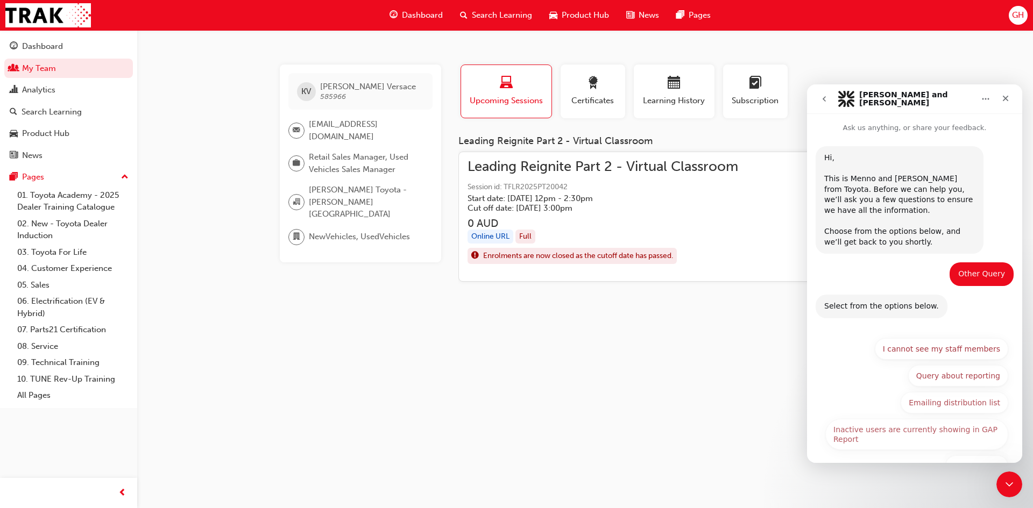
scroll to position [32, 0]
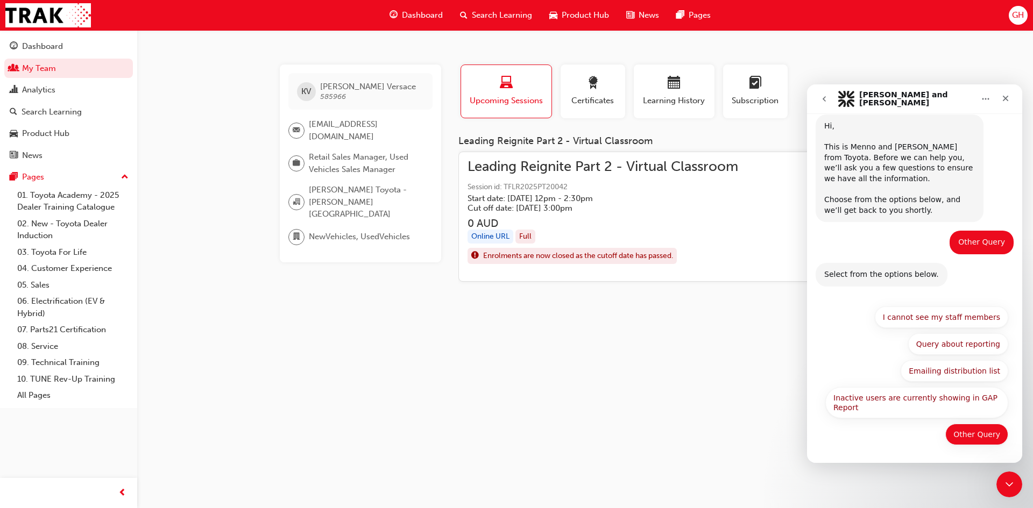
click at [964, 439] on button "Other Query" at bounding box center [976, 435] width 63 height 22
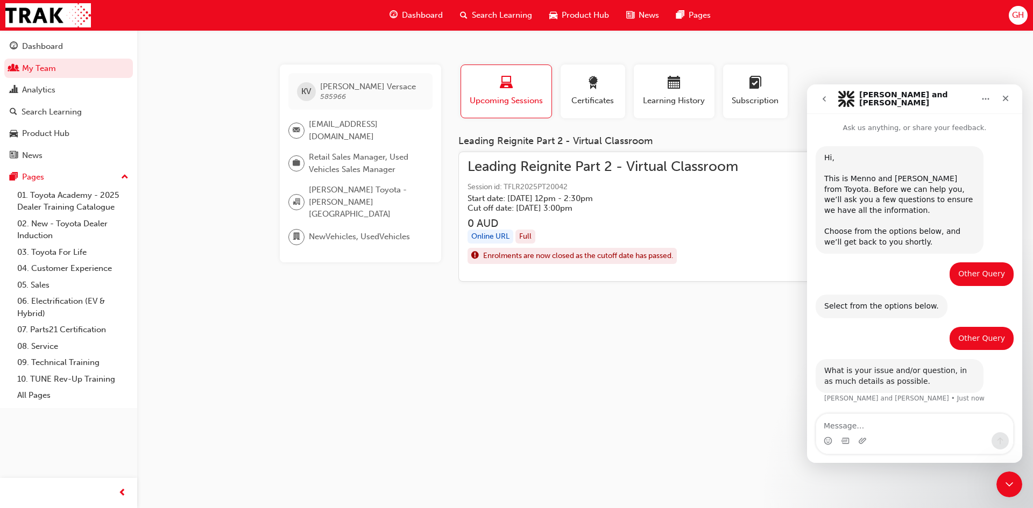
scroll to position [1, 0]
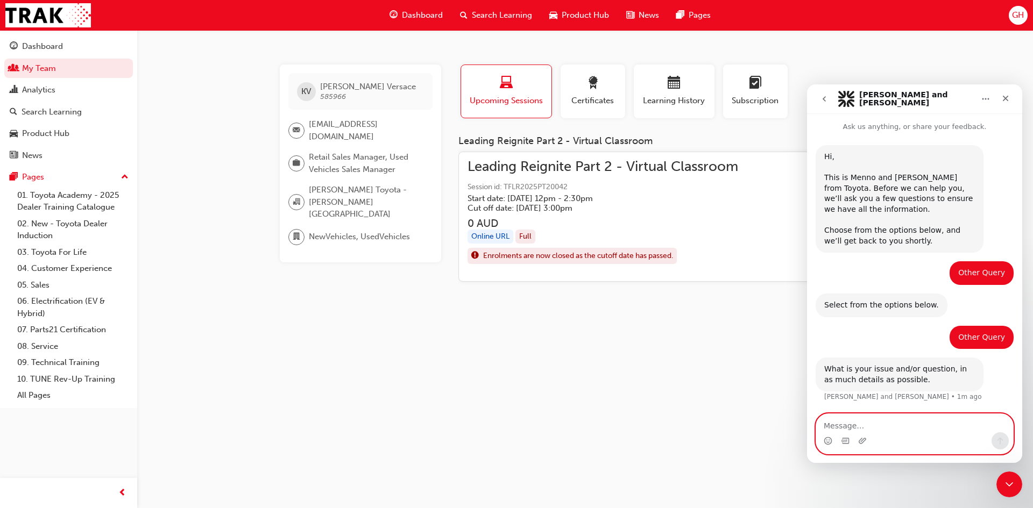
click at [839, 428] on textarea "Message…" at bounding box center [914, 423] width 197 height 18
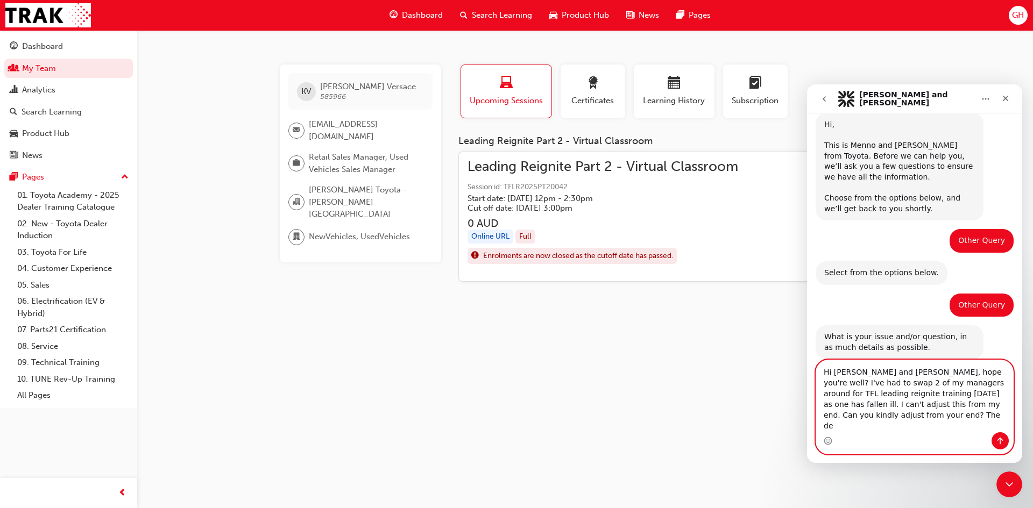
scroll to position [44, 0]
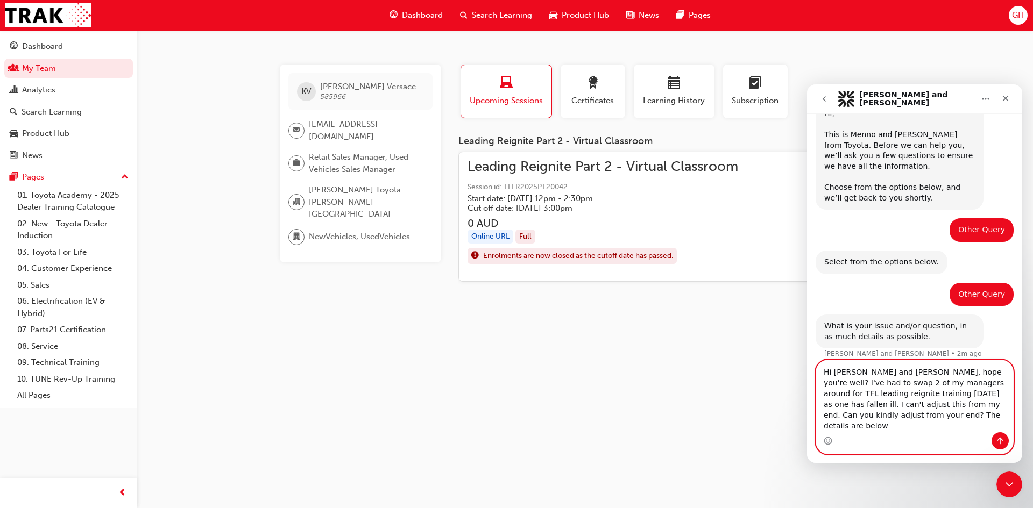
type textarea "Hi [PERSON_NAME] and [PERSON_NAME], hope you're well? I've had to swap 2 of my …"
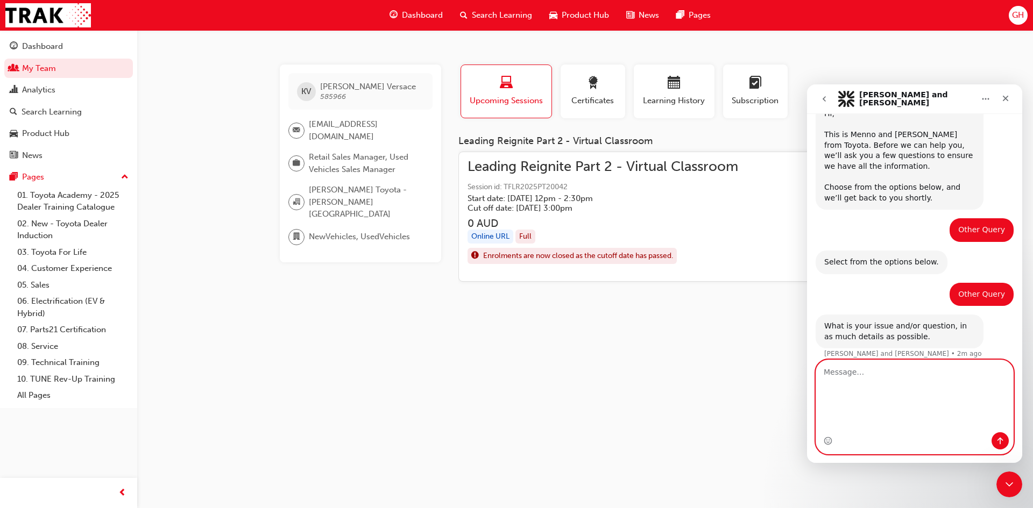
scroll to position [86, 0]
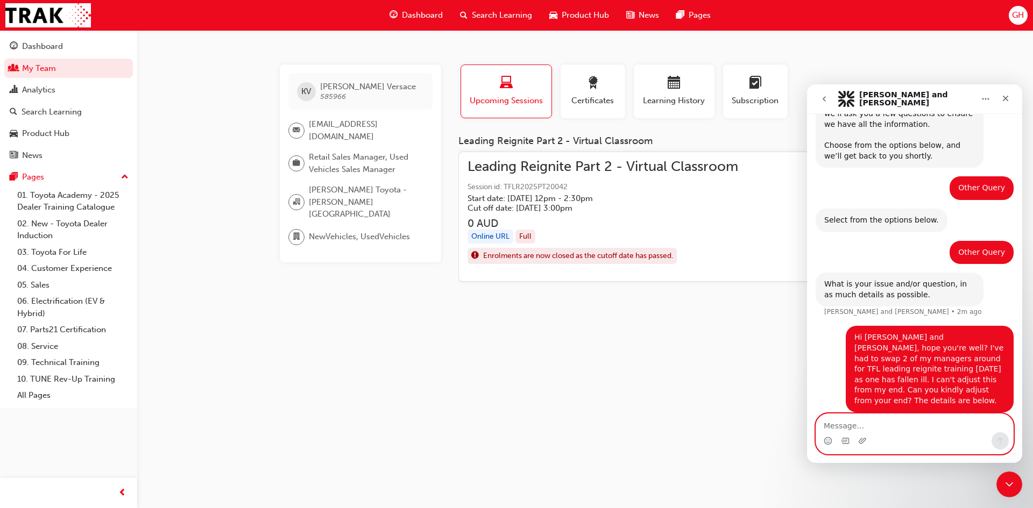
paste textarea "[PERSON_NAME] - [DATE] Leading Reignite Part 2 - Virtual Classroom [DATE] 12pm …"
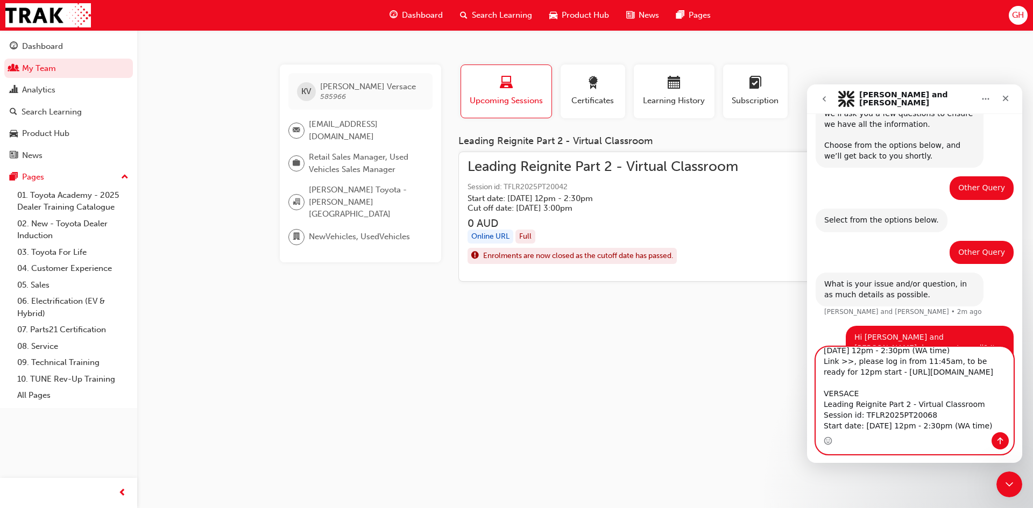
scroll to position [153, 0]
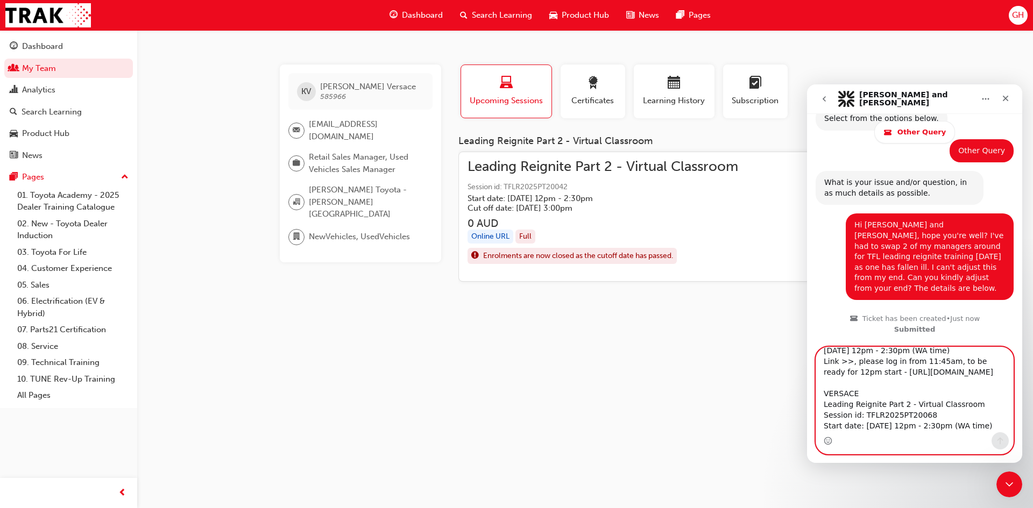
click at [824, 372] on textarea "[PERSON_NAME] - [DATE] Leading Reignite Part 2 - Virtual Classroom [DATE] 12pm …" at bounding box center [914, 389] width 197 height 85
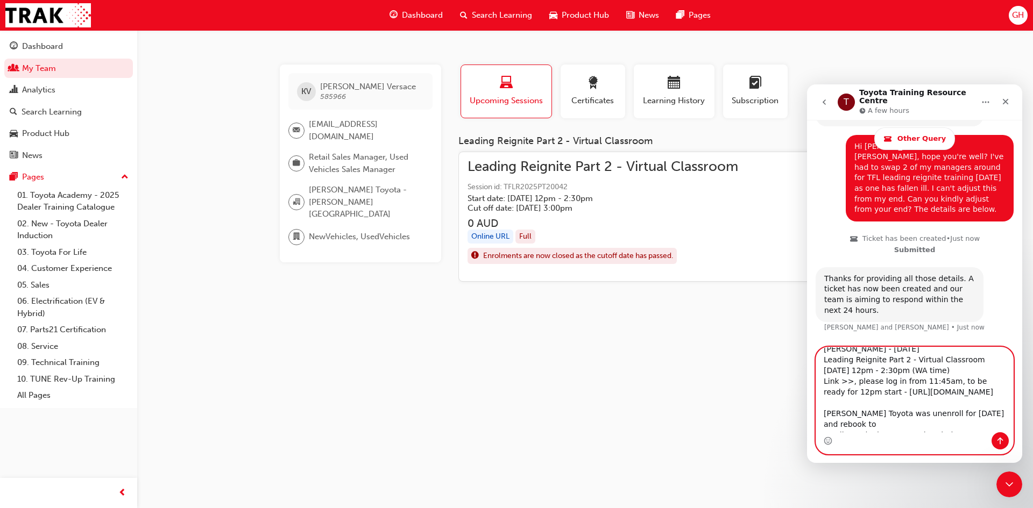
scroll to position [0, 0]
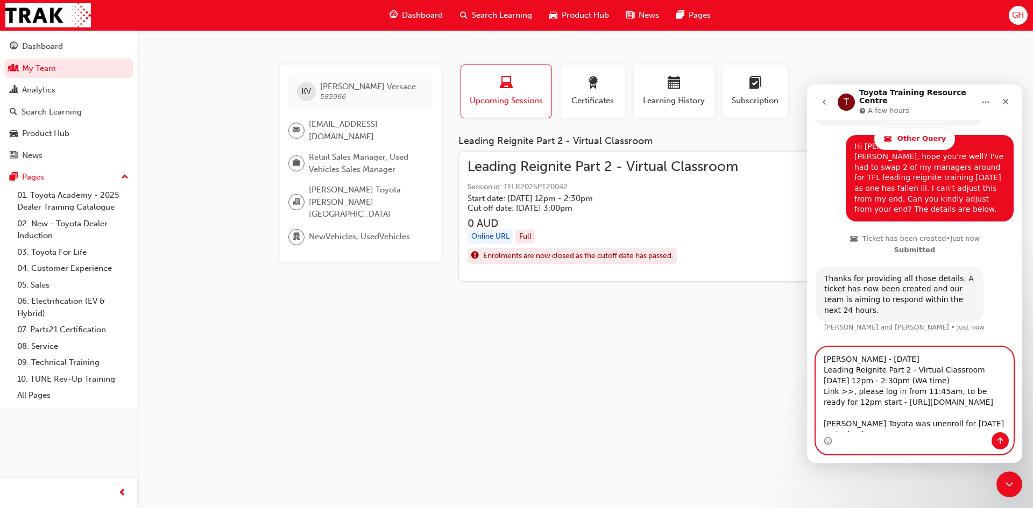
drag, startPoint x: 848, startPoint y: 360, endPoint x: 829, endPoint y: 360, distance: 18.8
click at [829, 360] on textarea "[PERSON_NAME] - [DATE] Leading Reignite Part 2 - Virtual Classroom [DATE] 12pm …" at bounding box center [914, 389] width 197 height 85
click at [941, 365] on textarea "[PERSON_NAME] Toyota unenroll from [DATE] and rebook to [DATE] Leading Reignite…" at bounding box center [914, 389] width 197 height 85
type textarea "[PERSON_NAME] Toyota unenroll from [DATE] and rebook to [DATE] session. Leading…"
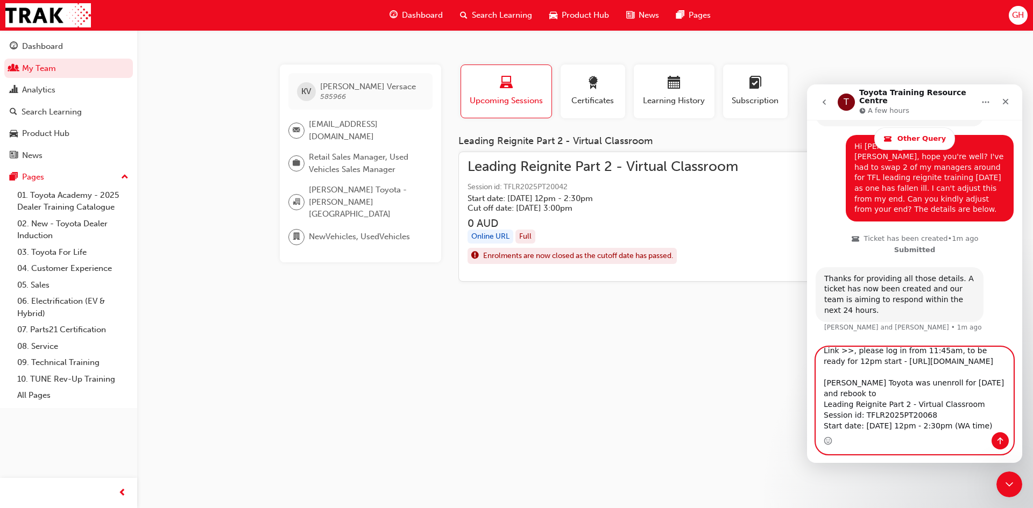
click at [883, 419] on textarea "[PERSON_NAME] Toyota unenroll from [DATE] and rebook to [DATE] session. Leading…" at bounding box center [914, 389] width 197 height 85
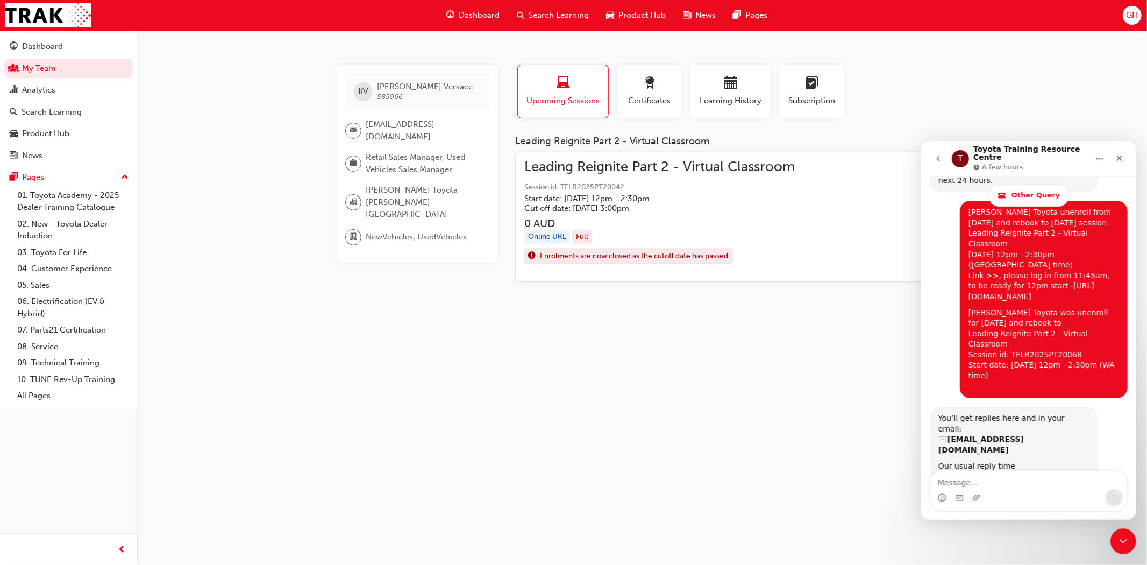
scroll to position [490, 0]
click at [614, 168] on span "Leading Reignite Part 2 - Virtual Classroom" at bounding box center [659, 167] width 271 height 12
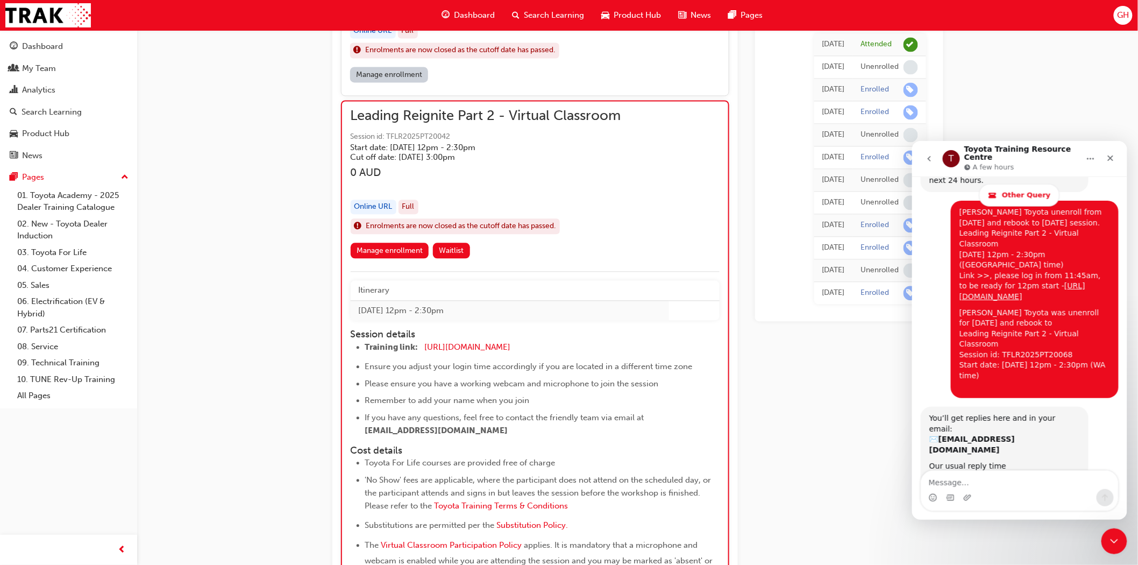
scroll to position [913, 0]
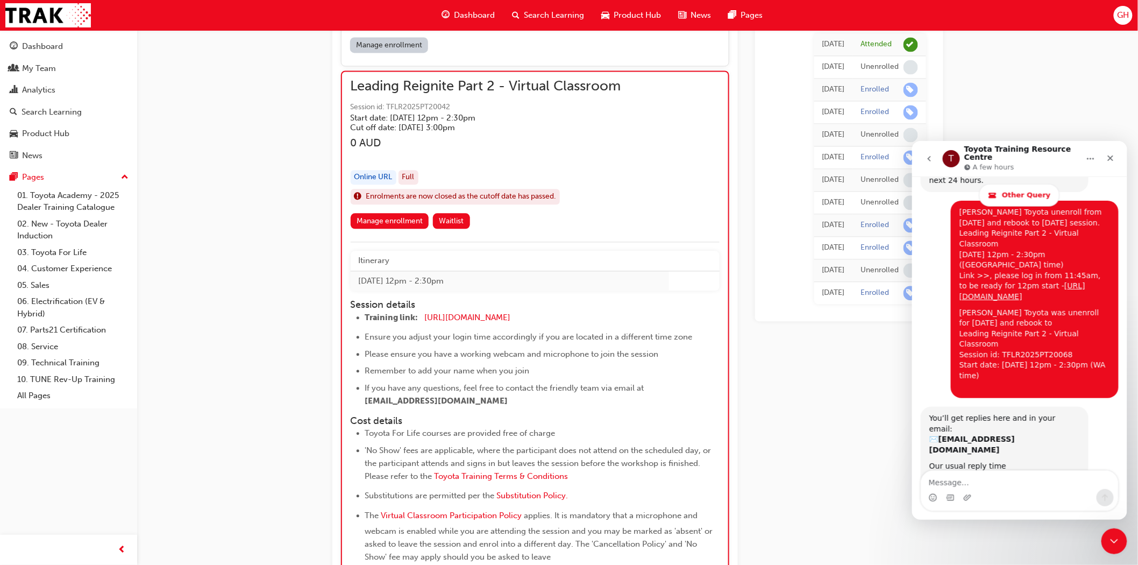
drag, startPoint x: 509, startPoint y: 404, endPoint x: 365, endPoint y: 400, distance: 144.7
click at [365, 400] on li "If you have any questions, feel free to contact the friendly team via email at …" at bounding box center [532, 394] width 335 height 26
copy span "[EMAIL_ADDRESS][DOMAIN_NAME]"
drag, startPoint x: 455, startPoint y: 105, endPoint x: 367, endPoint y: 100, distance: 87.8
click at [367, 101] on span "Session id: TFLR2025PT20042" at bounding box center [486, 107] width 271 height 12
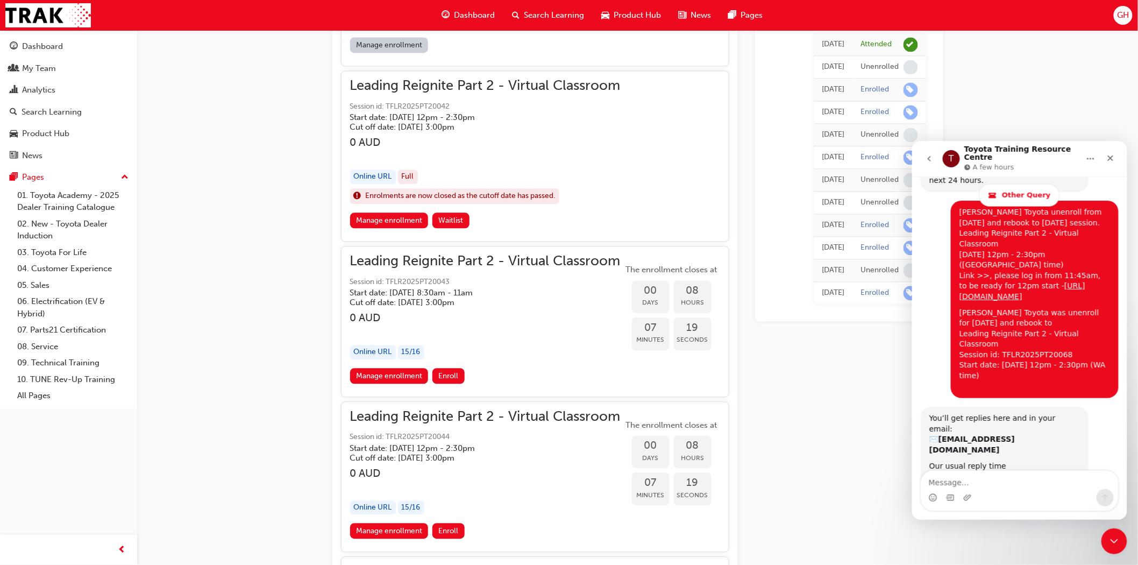
drag, startPoint x: 350, startPoint y: 105, endPoint x: 418, endPoint y: 102, distance: 67.8
click at [412, 104] on span "Session id: TFLR2025PT20042" at bounding box center [485, 107] width 271 height 12
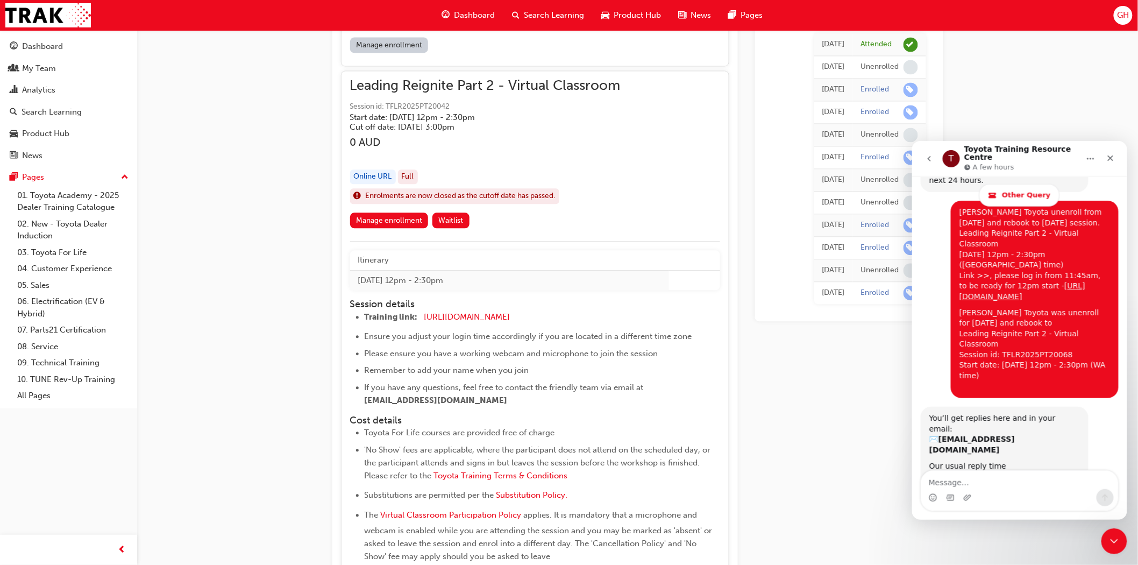
drag, startPoint x: 352, startPoint y: 82, endPoint x: 415, endPoint y: 99, distance: 64.7
click at [415, 99] on div "Leading Reignite Part 2 - Virtual Classroom Session id: TFLR2025PT20042 Start d…" at bounding box center [485, 106] width 271 height 52
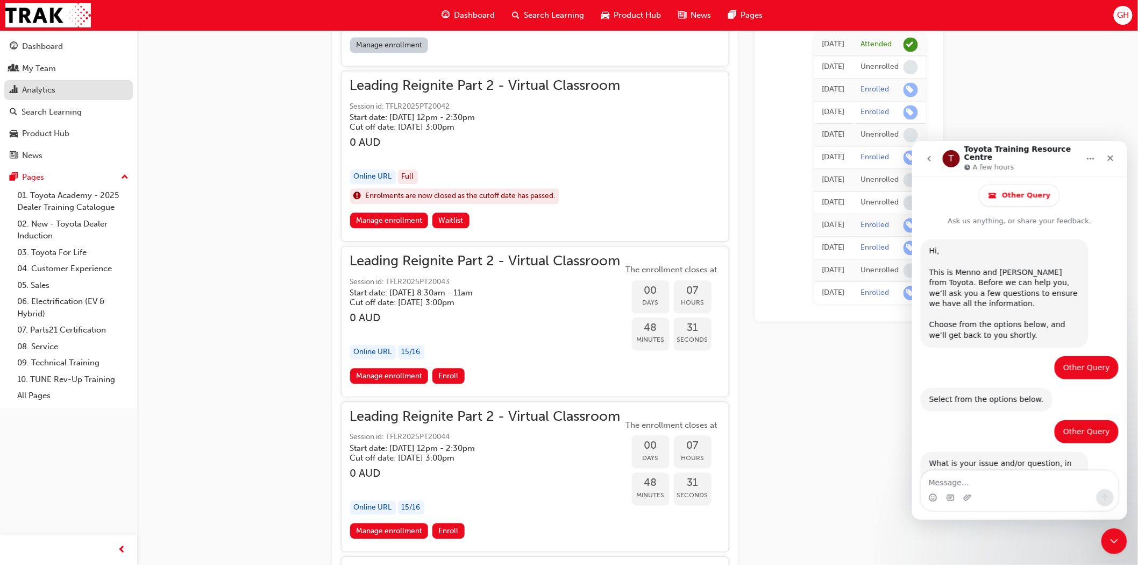
scroll to position [490, 0]
